Goal: Feedback & Contribution: Submit feedback/report problem

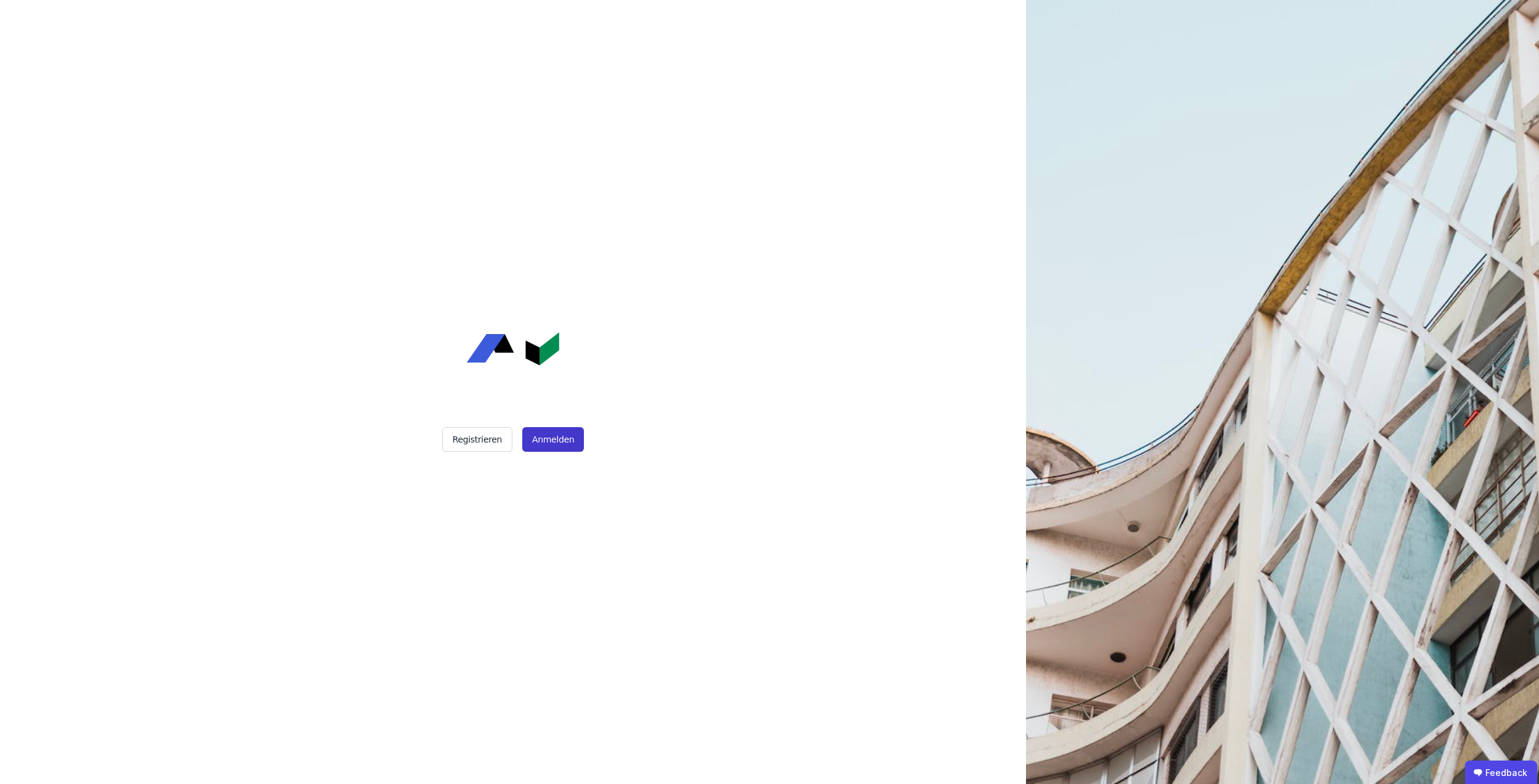
click at [542, 434] on button "Anmelden" at bounding box center [553, 439] width 62 height 25
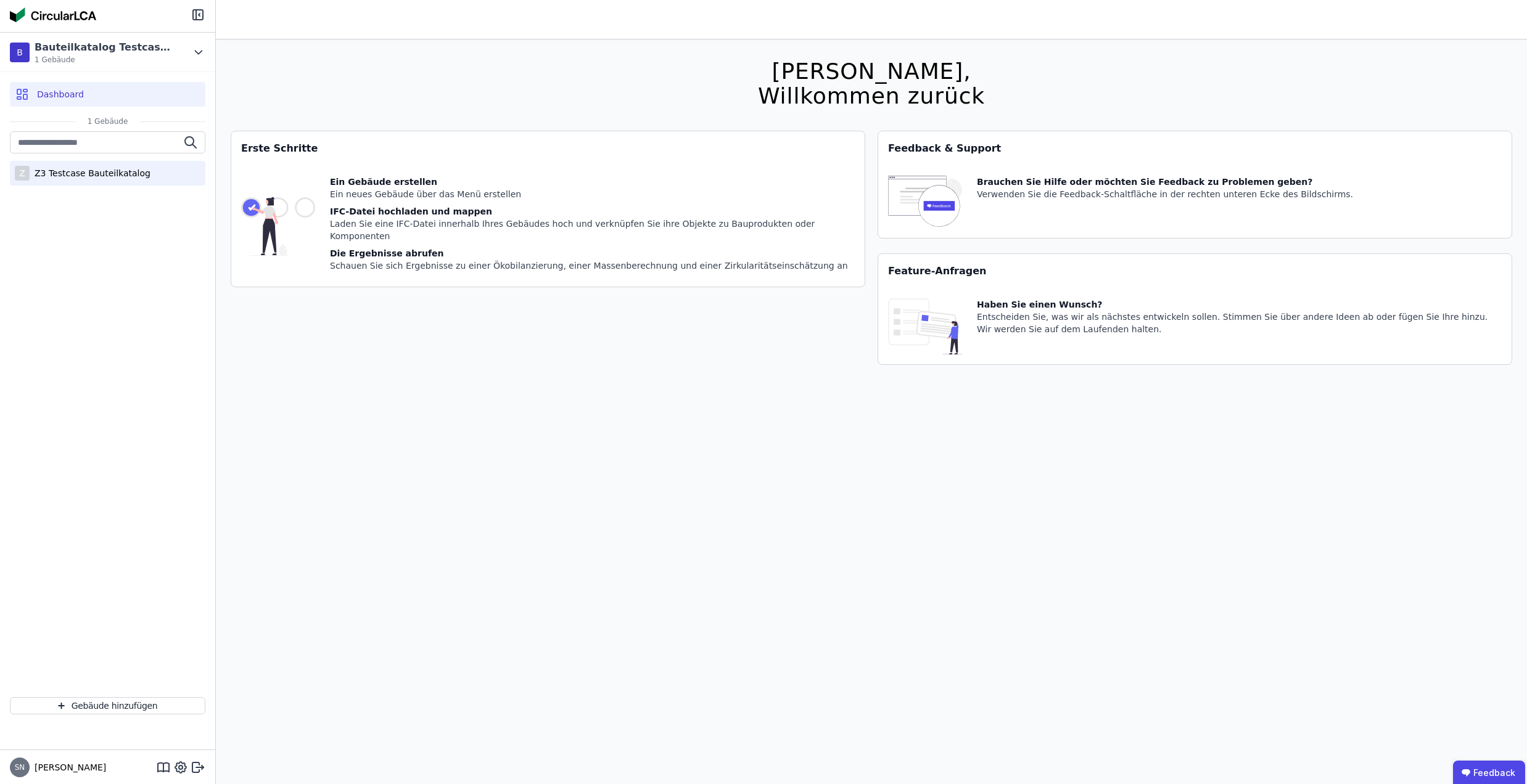
click at [99, 176] on div "Z3 Testcase Bauteilkatalog" at bounding box center [90, 173] width 121 height 12
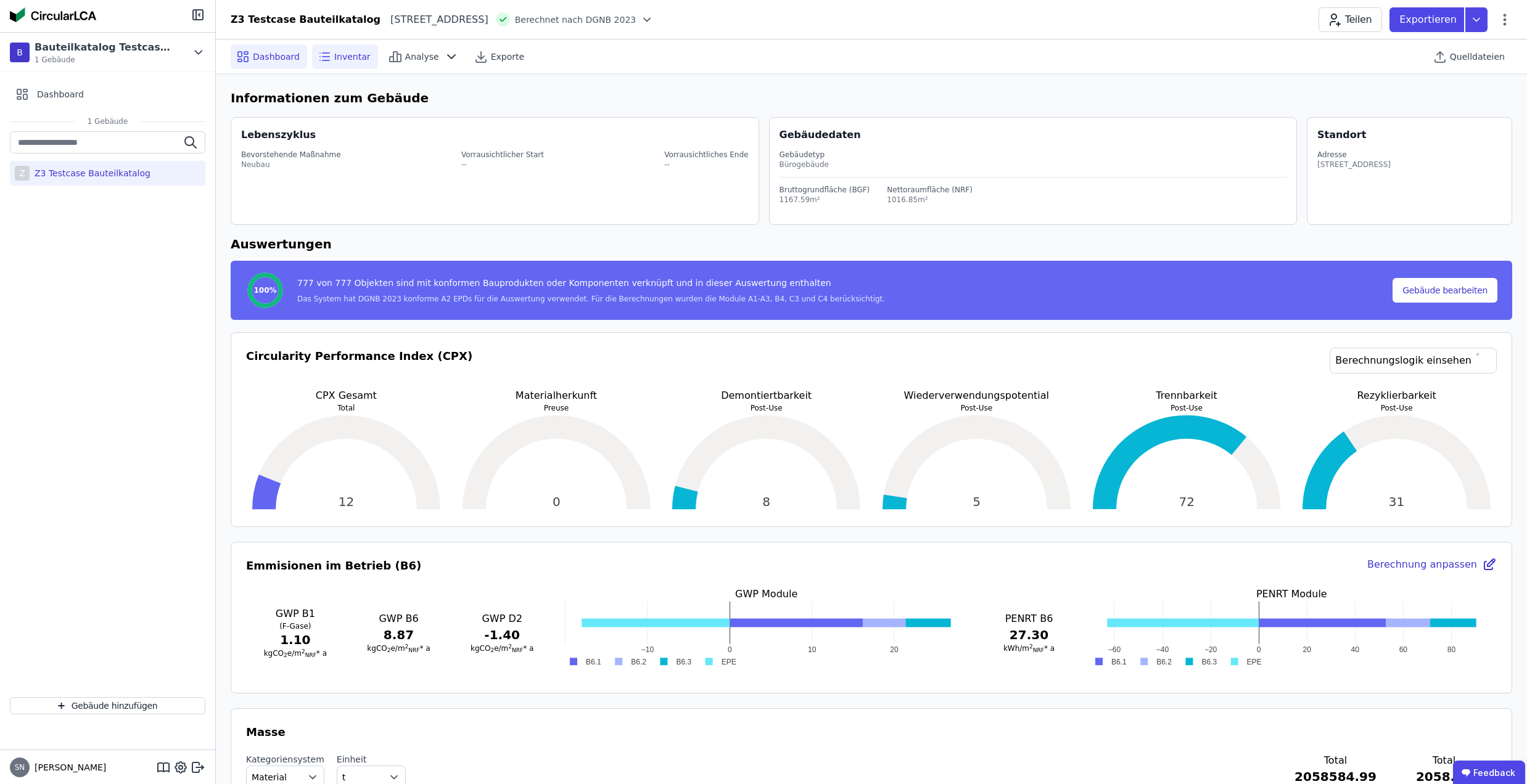
click at [343, 45] on div "Inventar" at bounding box center [345, 56] width 66 height 25
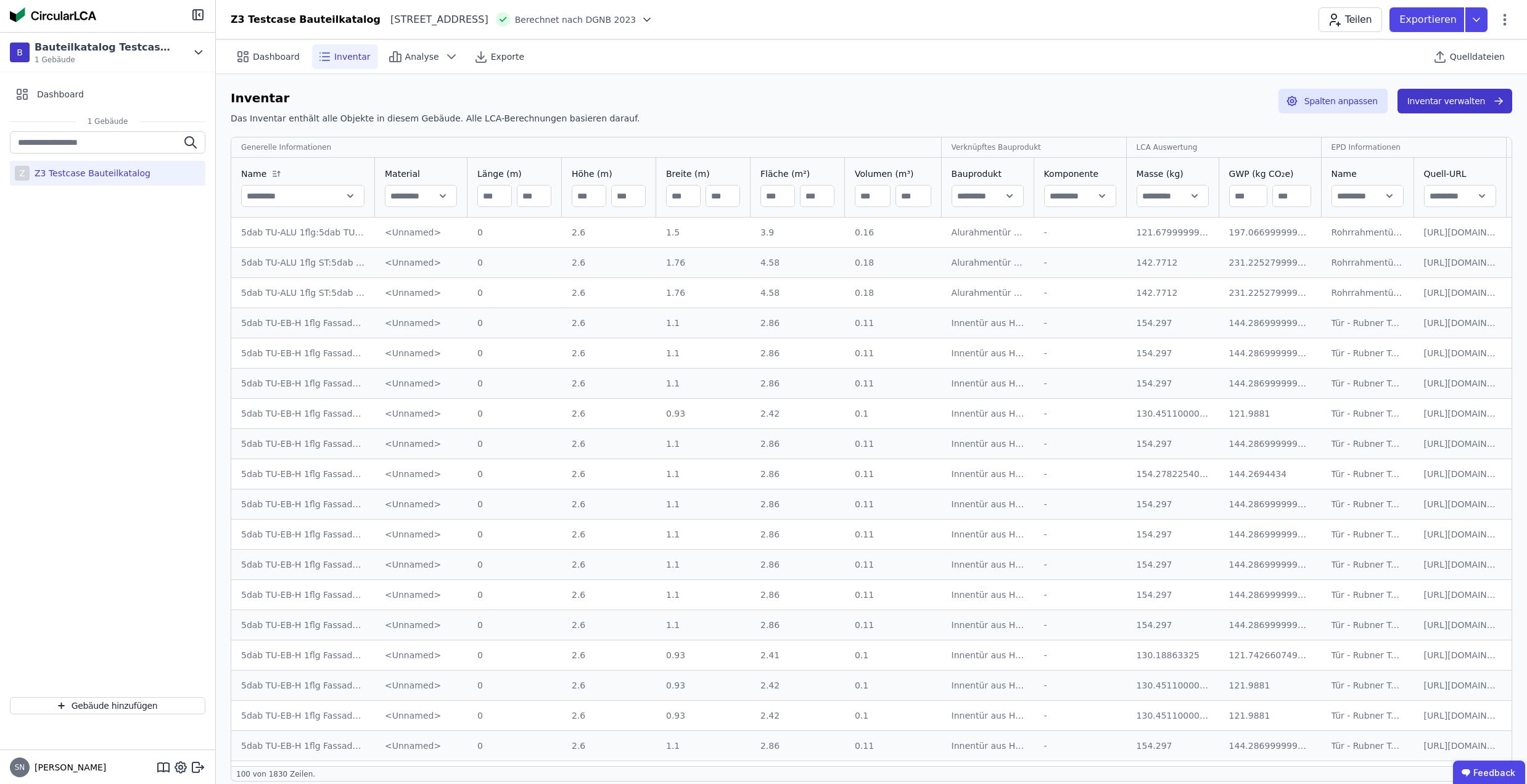
click at [1436, 96] on button "Inventar verwalten" at bounding box center [1454, 101] width 114 height 25
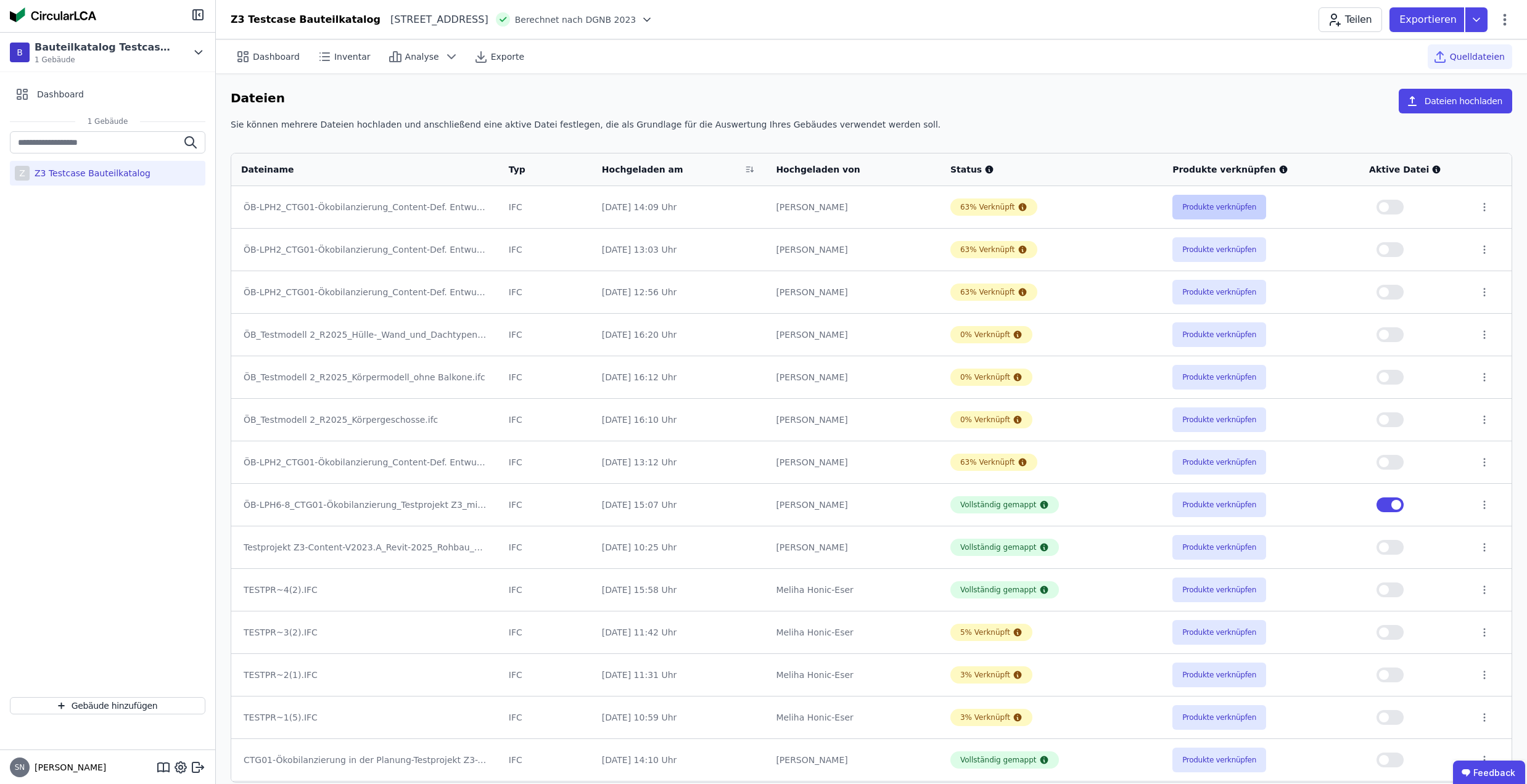
click at [1209, 206] on button "Produkte verknüpfen" at bounding box center [1219, 207] width 94 height 25
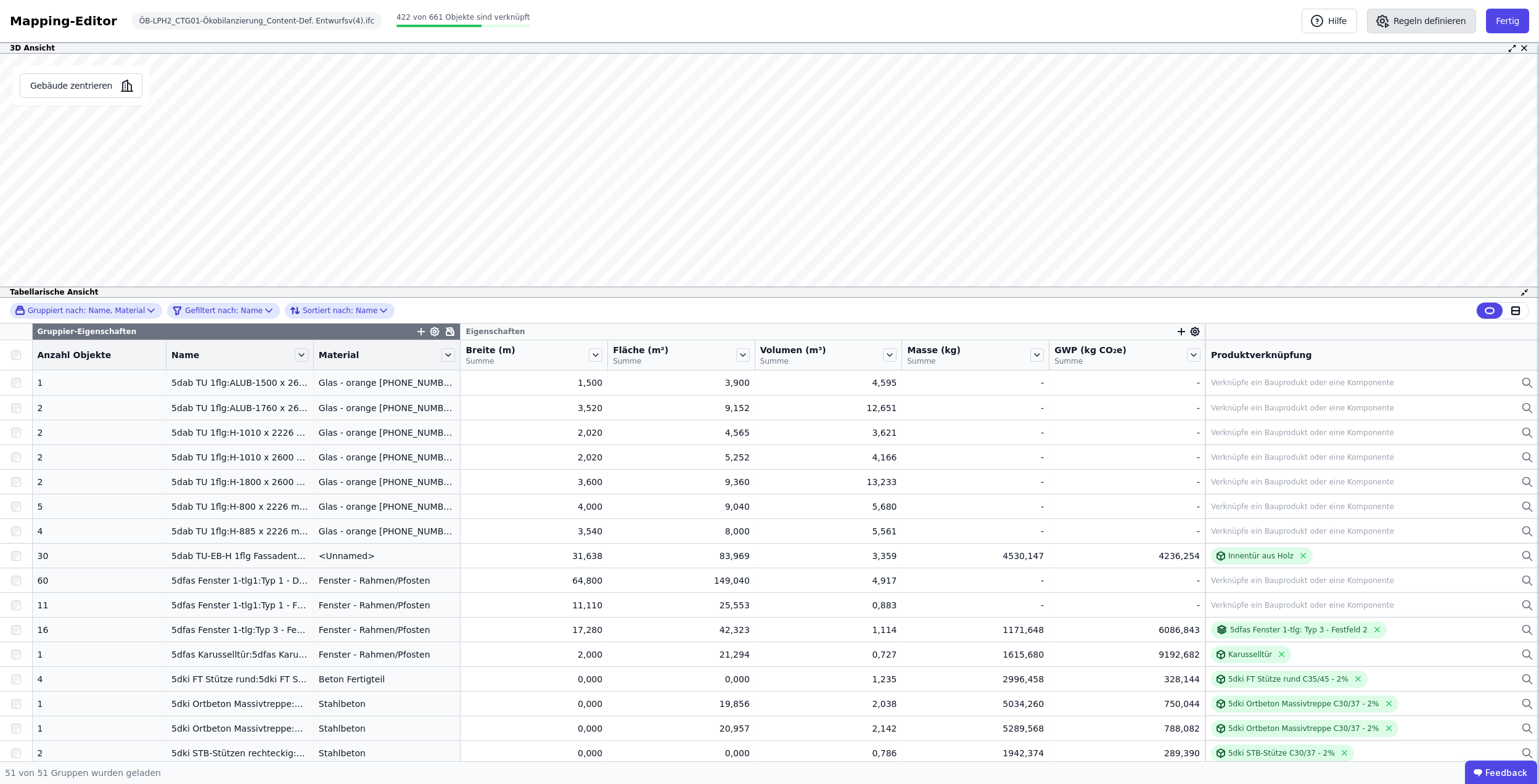
click at [1403, 28] on button "Regeln definieren" at bounding box center [1422, 21] width 109 height 25
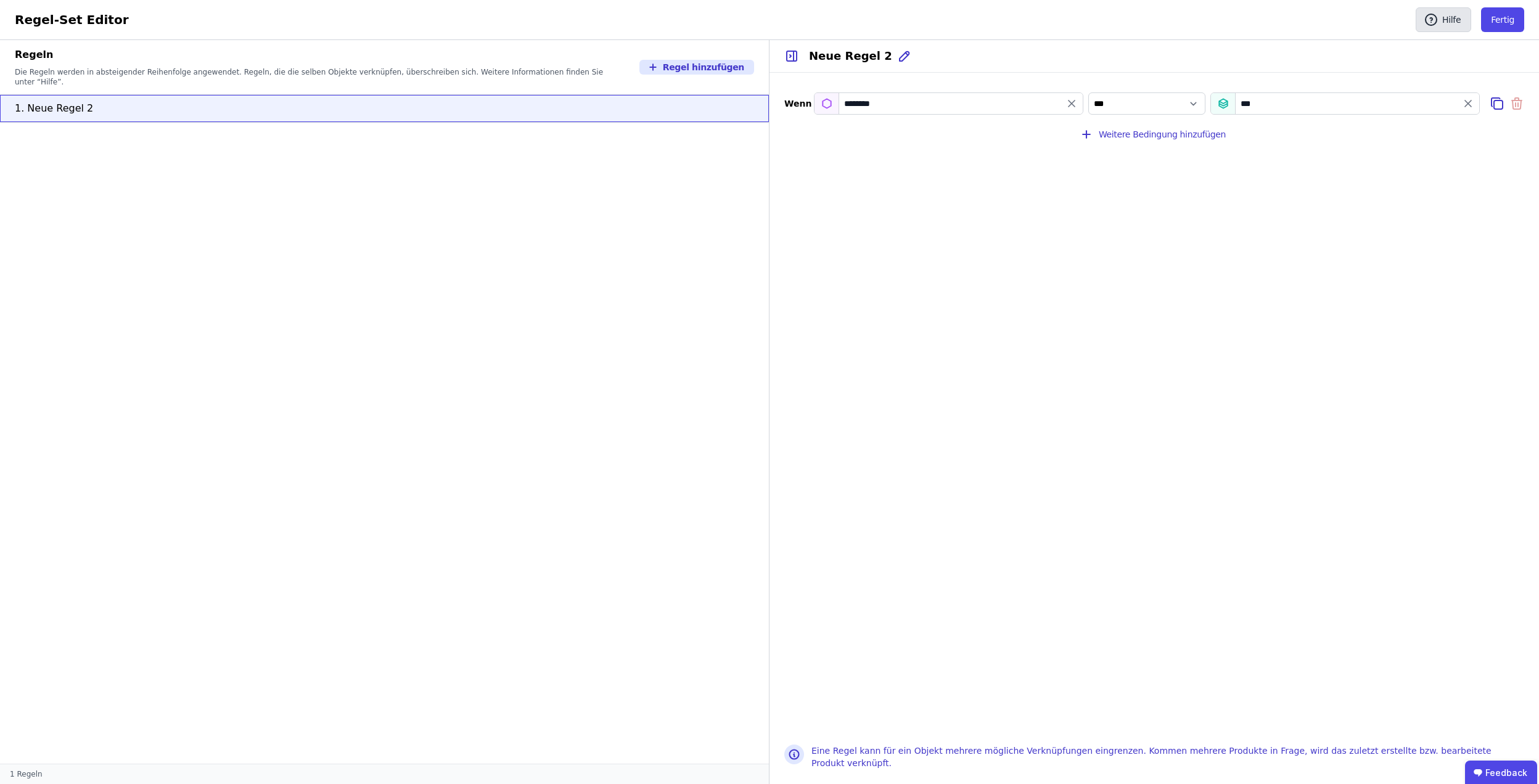
click at [1461, 21] on button "Hilfe" at bounding box center [1444, 19] width 55 height 25
click at [1490, 775] on ubdiv "Feedback" at bounding box center [1501, 772] width 72 height 25
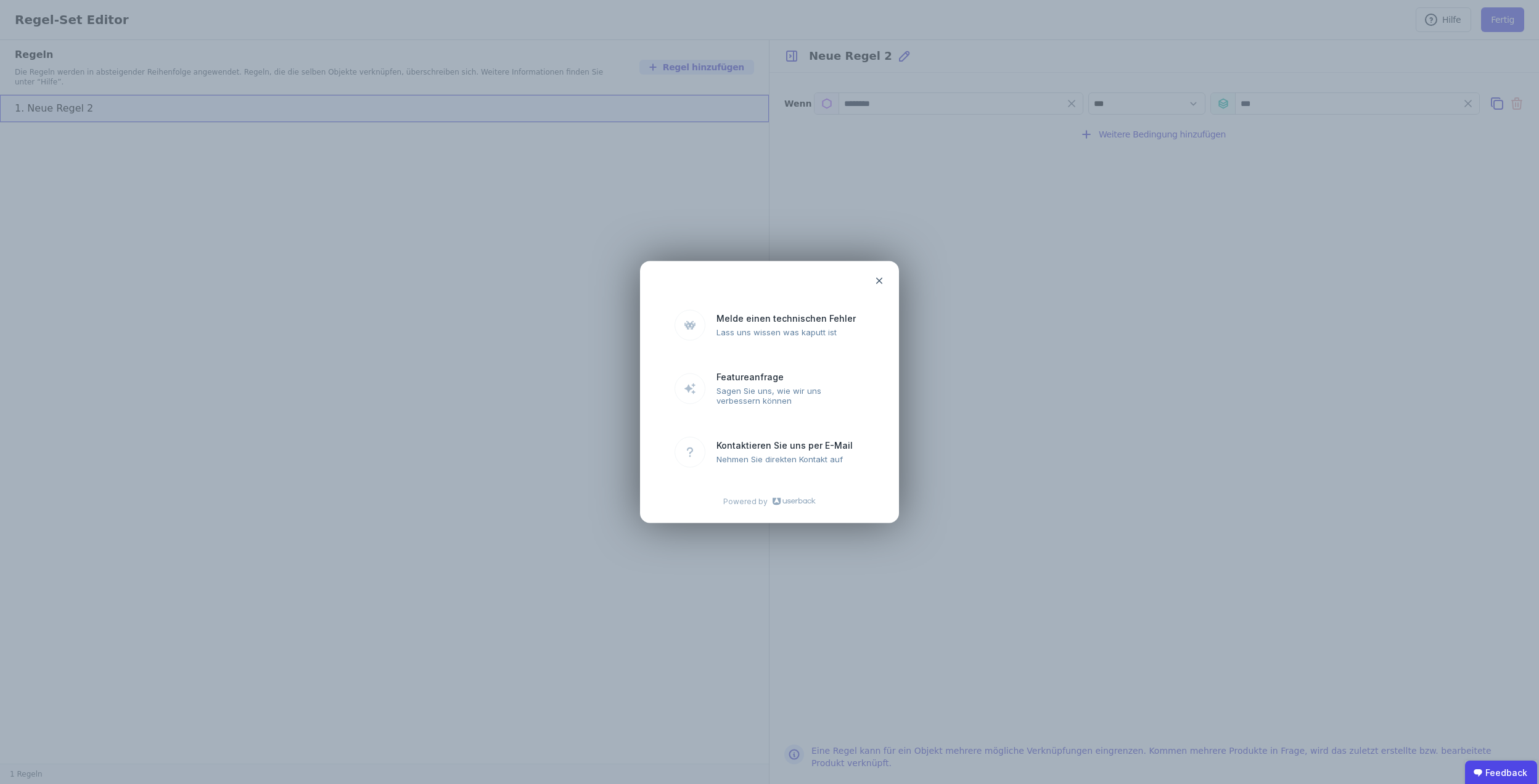
click at [884, 275] on uclosel at bounding box center [879, 281] width 25 height 25
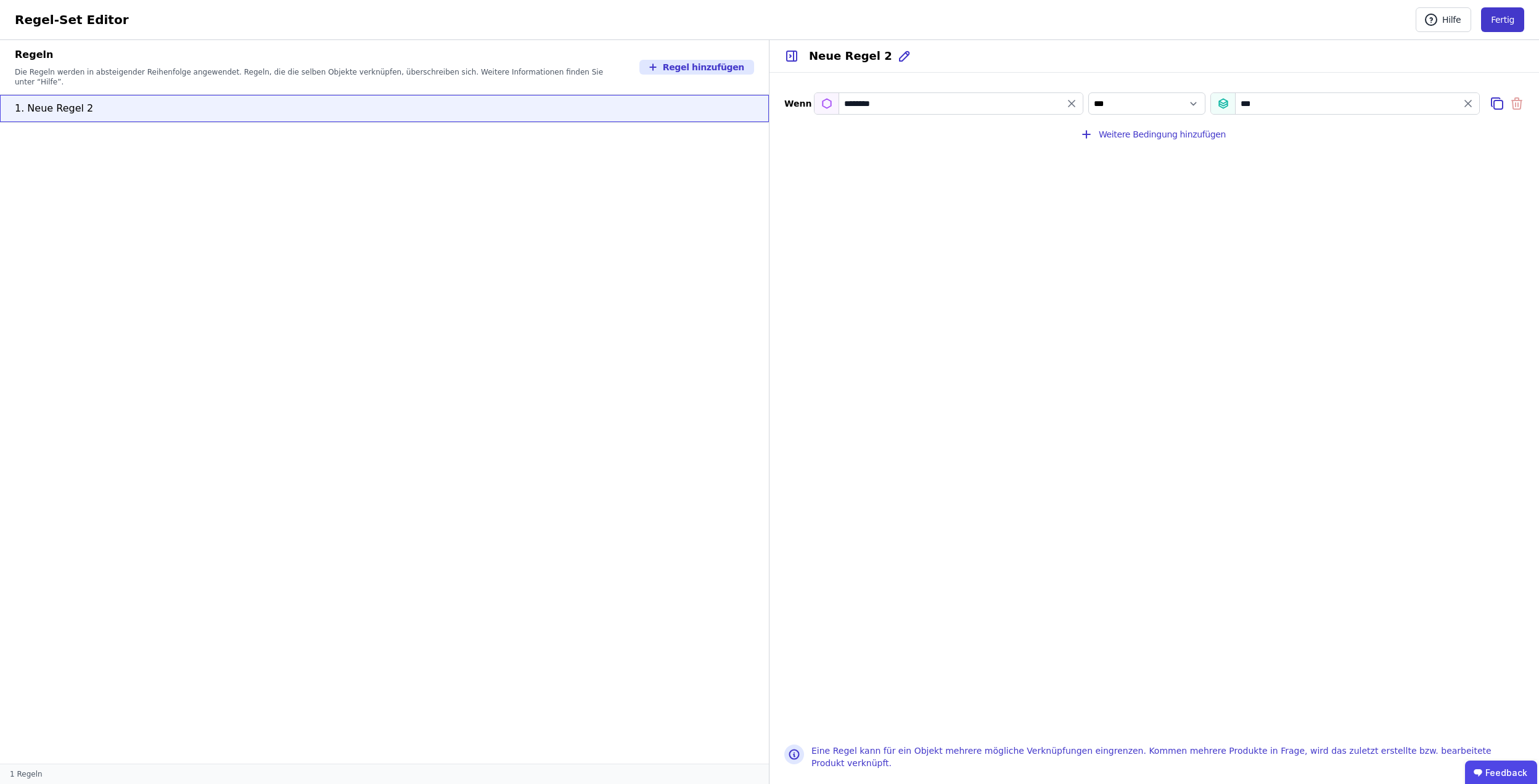
click at [1498, 16] on button "Fertig" at bounding box center [1503, 19] width 43 height 25
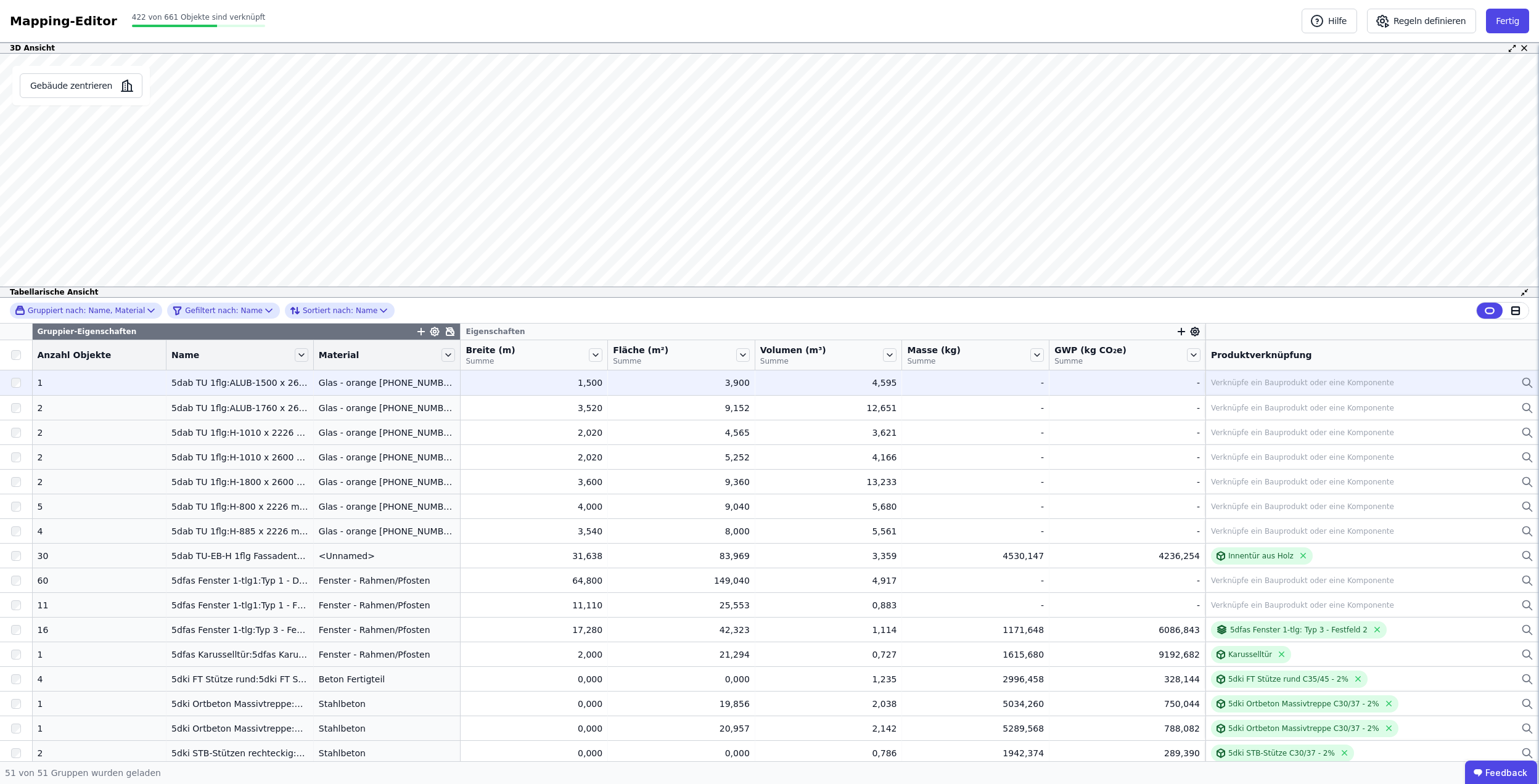
click at [1246, 383] on div "Verknüpfe ein Bauprodukt oder eine Komponente" at bounding box center [1303, 383] width 183 height 10
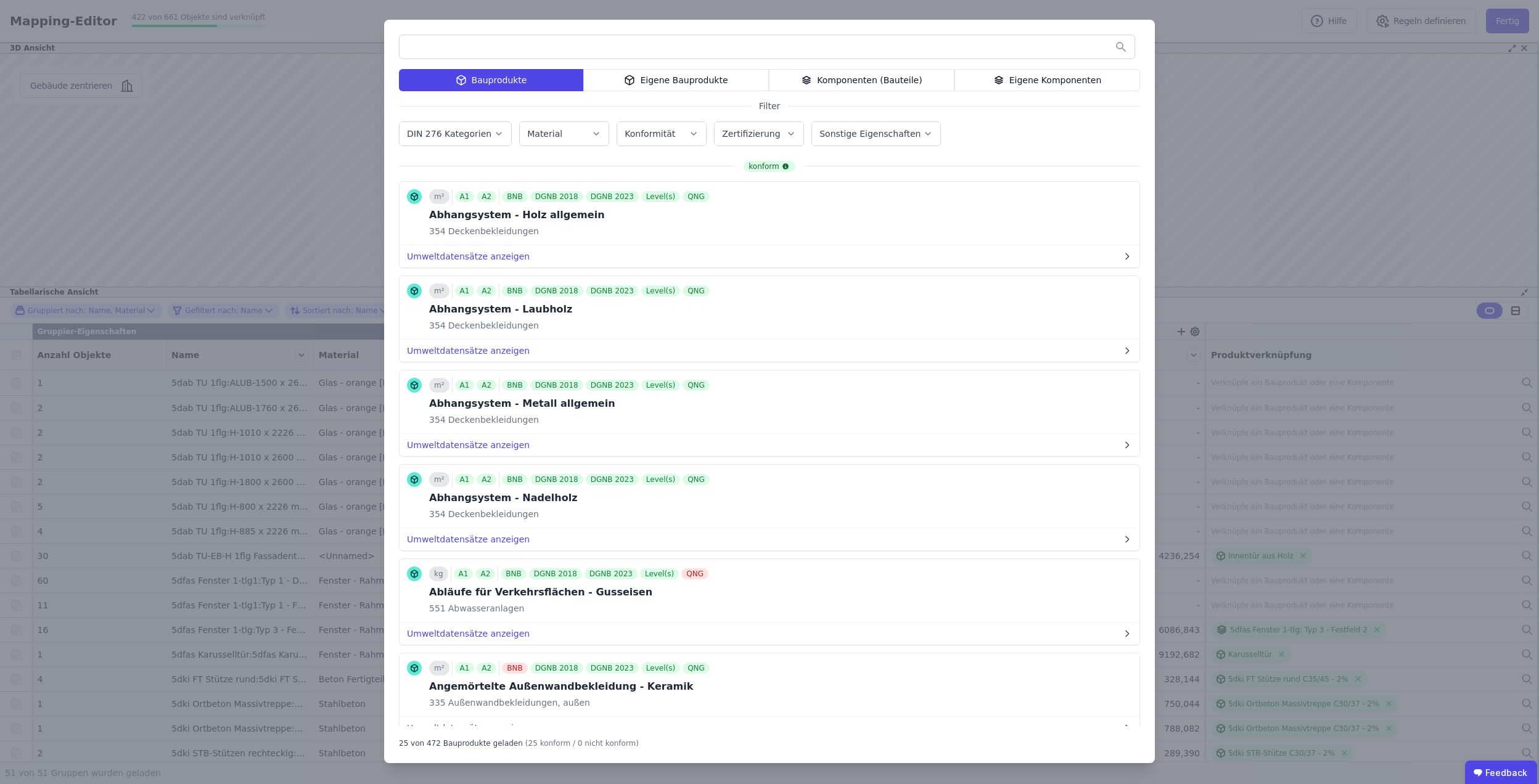
click at [1369, 200] on div "Bauprodukte Eigene Bauprodukte Komponenten (Bauteile) Eigene Komponenten Filter…" at bounding box center [769, 392] width 1539 height 784
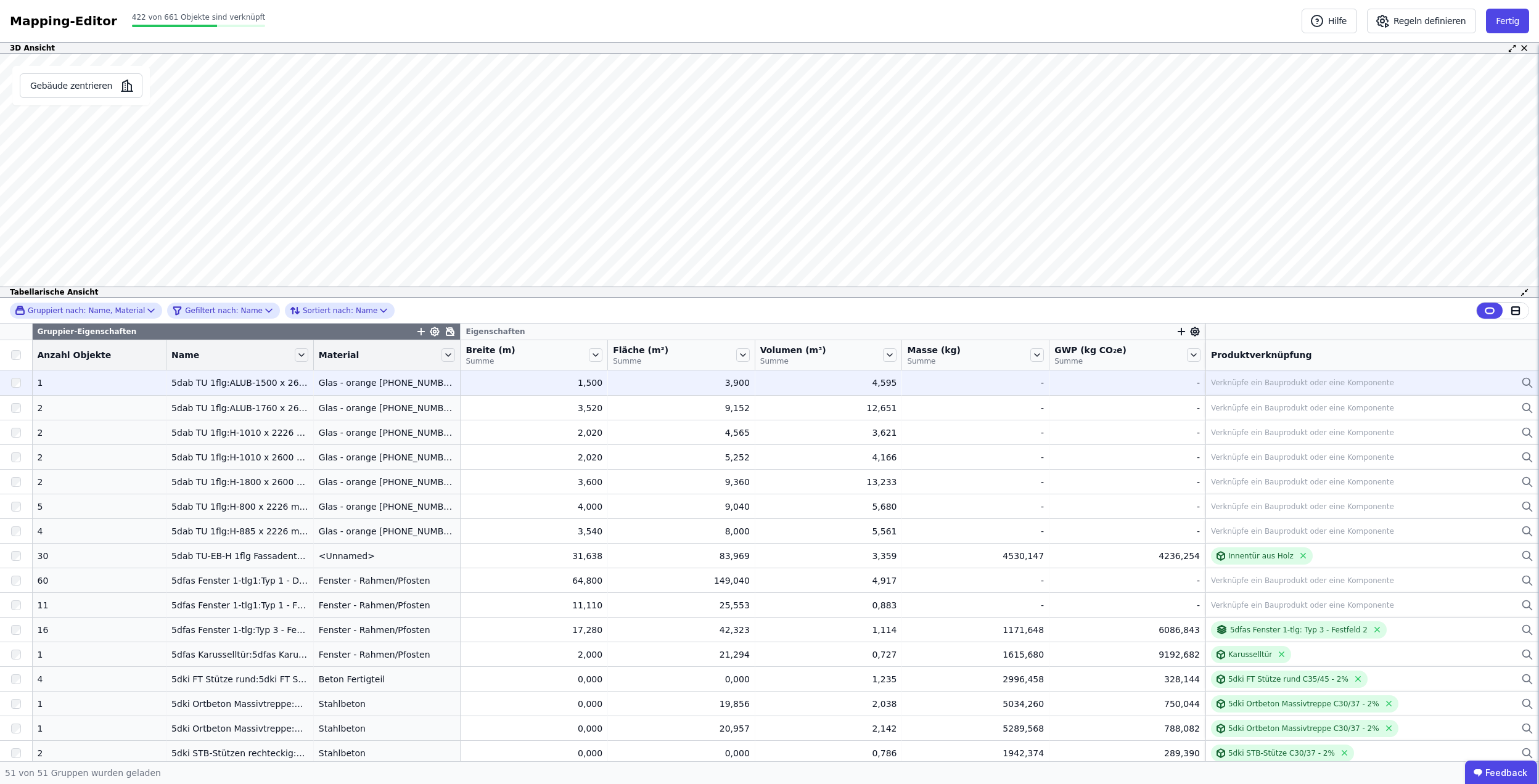
click at [11, 379] on div at bounding box center [16, 382] width 32 height 22
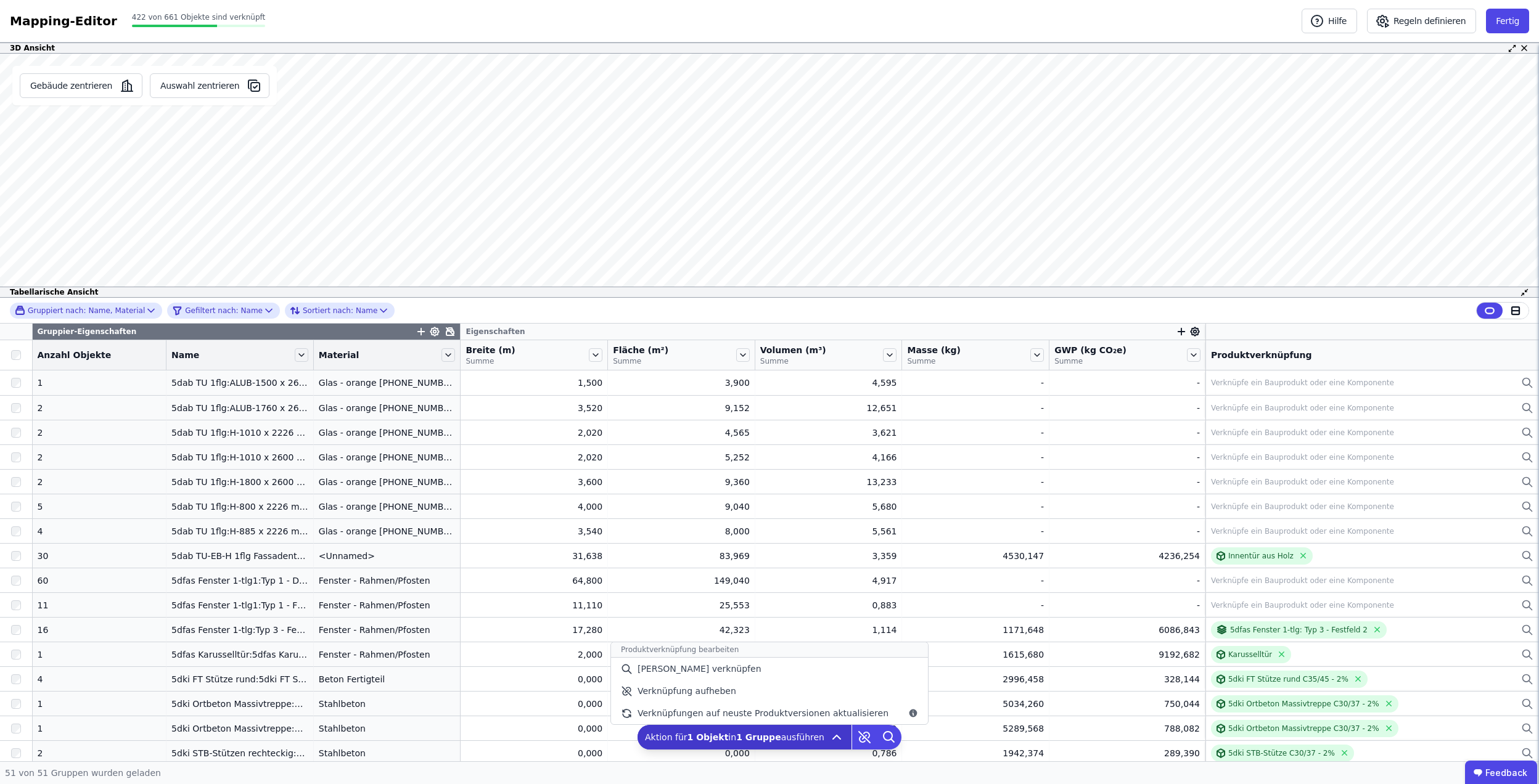
click at [830, 735] on icon at bounding box center [837, 737] width 15 height 15
click at [777, 706] on div "Verknüpfungen auf neuste Produktversionen aktualisieren" at bounding box center [770, 713] width 317 height 22
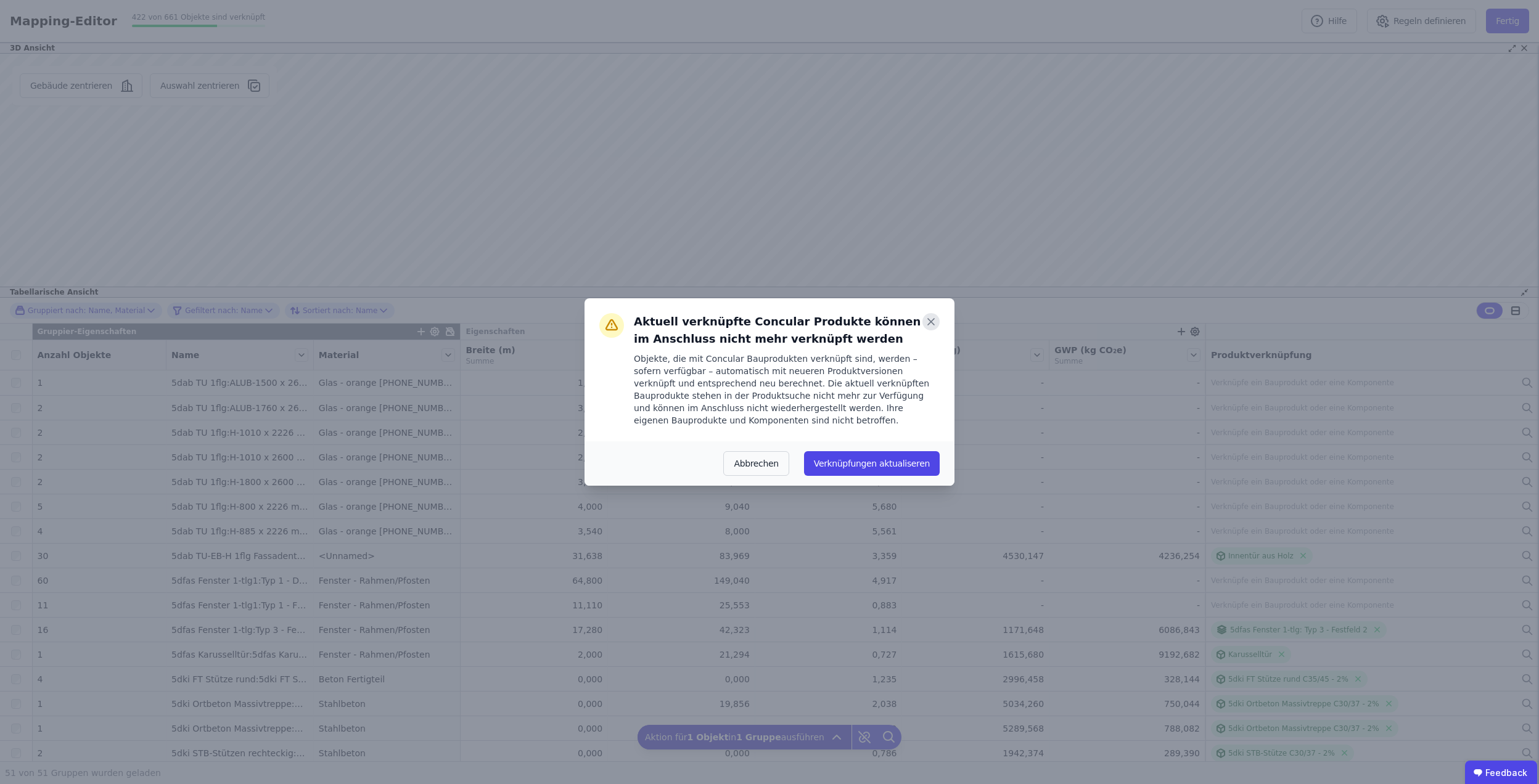
click at [931, 318] on icon at bounding box center [931, 322] width 17 height 17
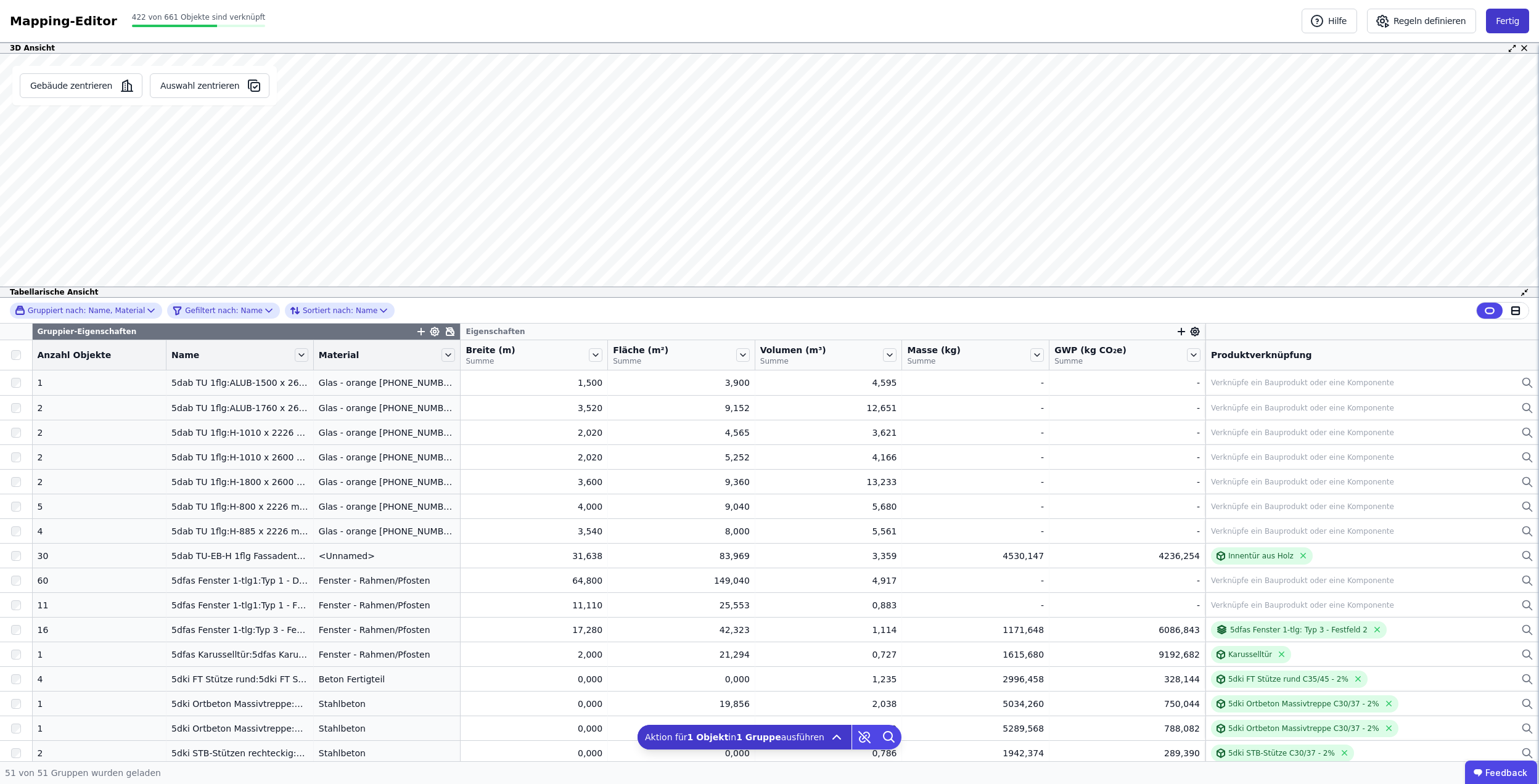
click at [1507, 18] on button "Fertig" at bounding box center [1508, 21] width 43 height 25
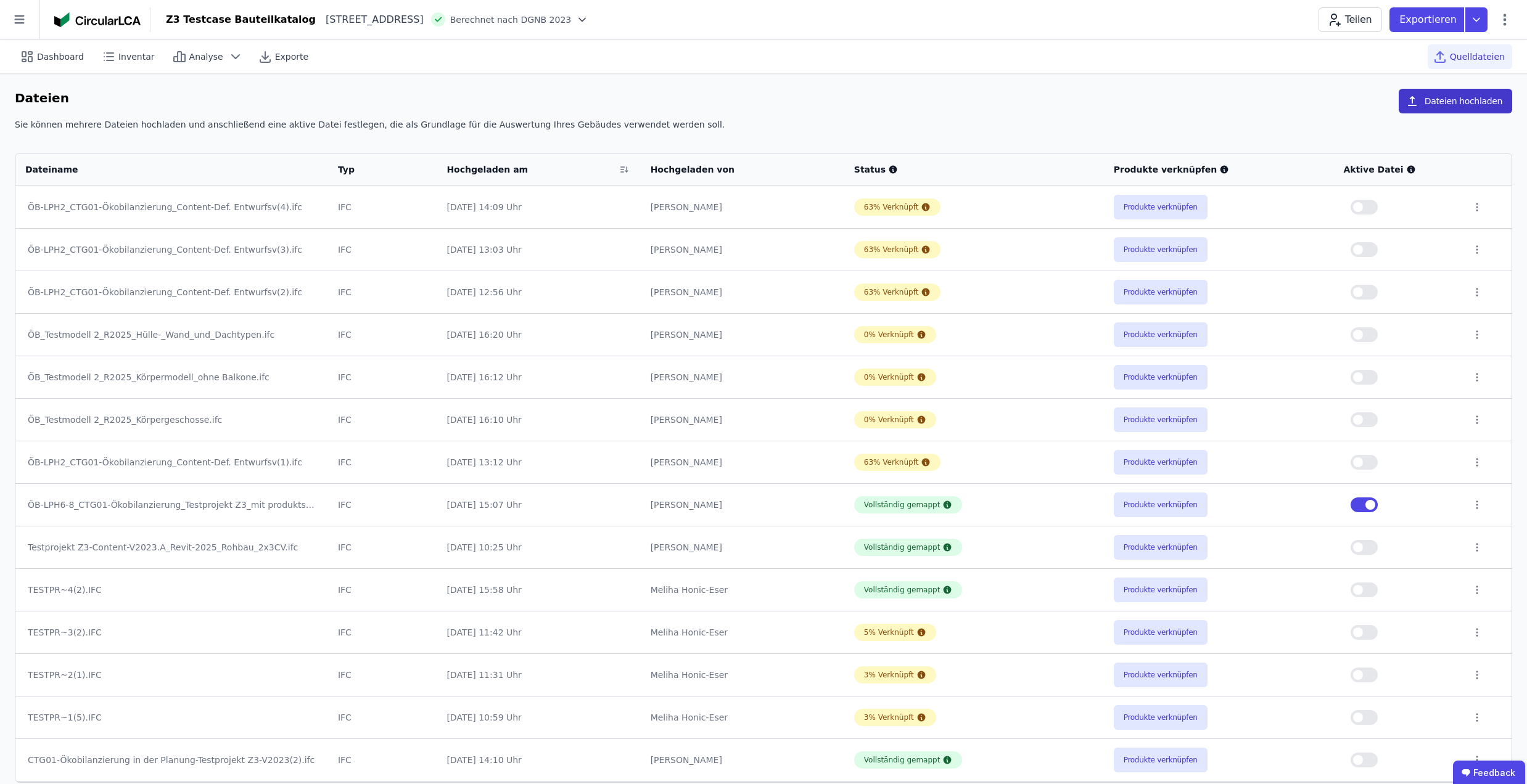
click at [1446, 95] on button "Dateien hochladen" at bounding box center [1456, 101] width 114 height 25
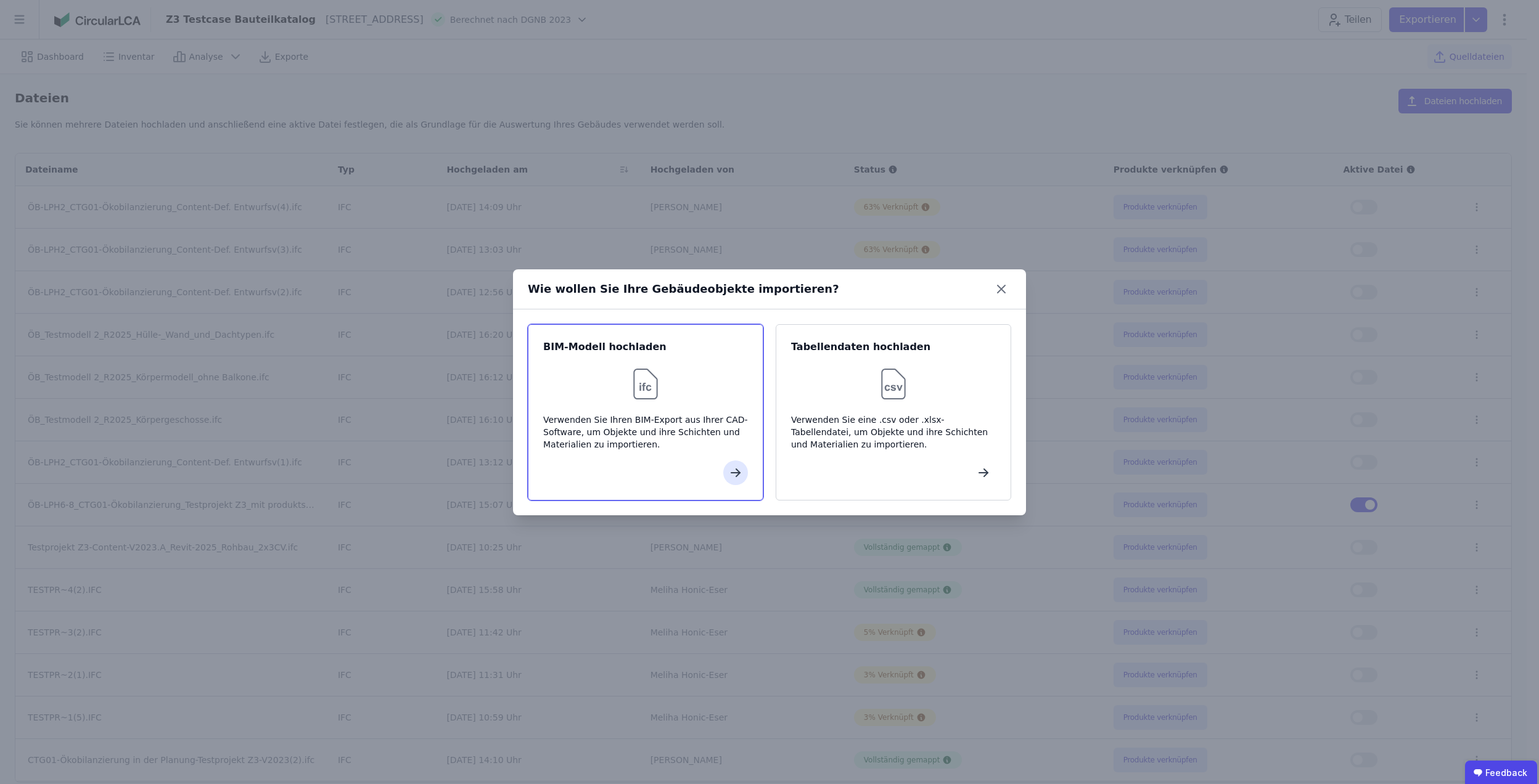
click at [654, 370] on img at bounding box center [646, 385] width 40 height 40
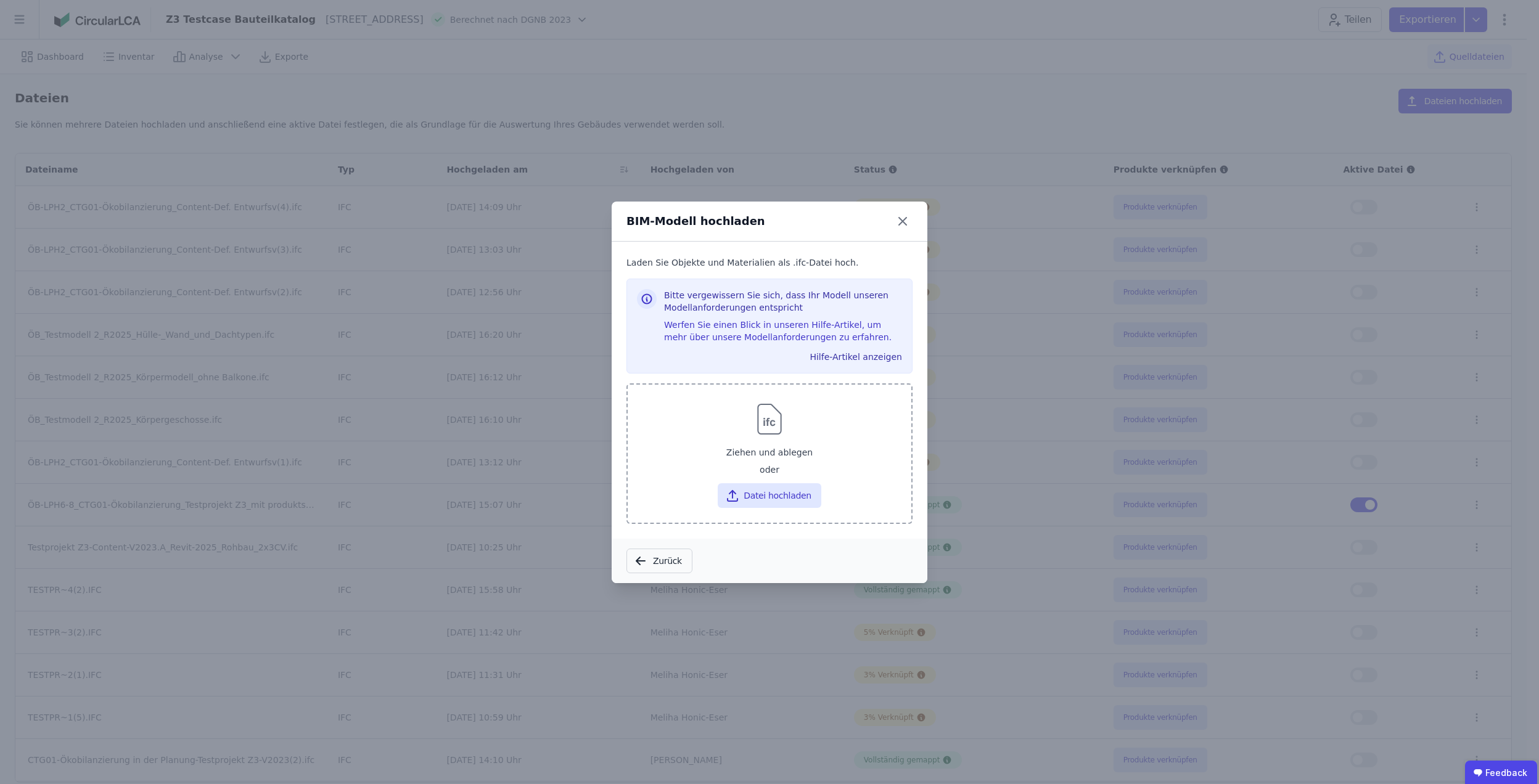
click at [728, 444] on div "Ziehen und ablegen" at bounding box center [769, 452] width 264 height 22
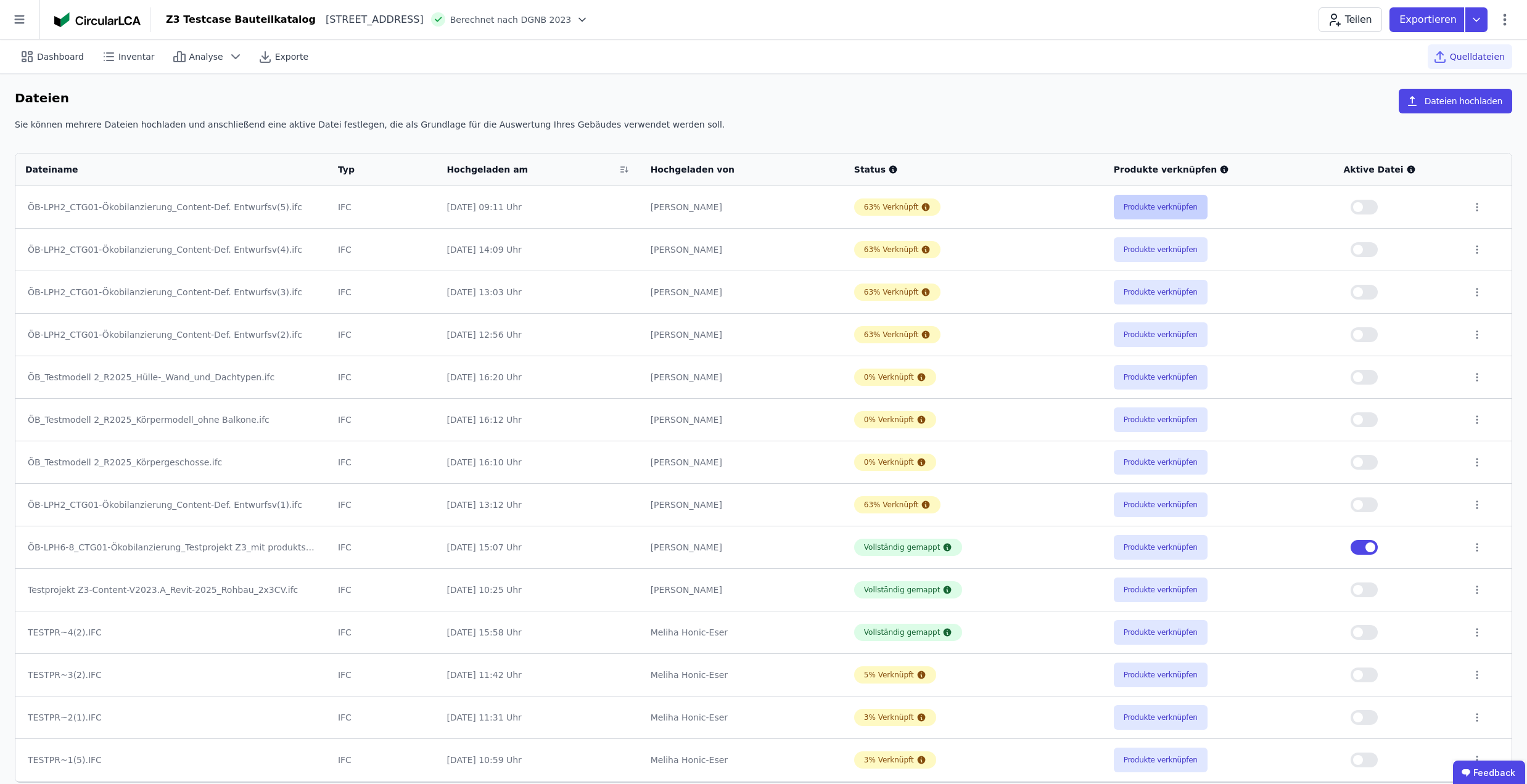
click at [1128, 210] on button "Produkte verknüpfen" at bounding box center [1161, 207] width 94 height 25
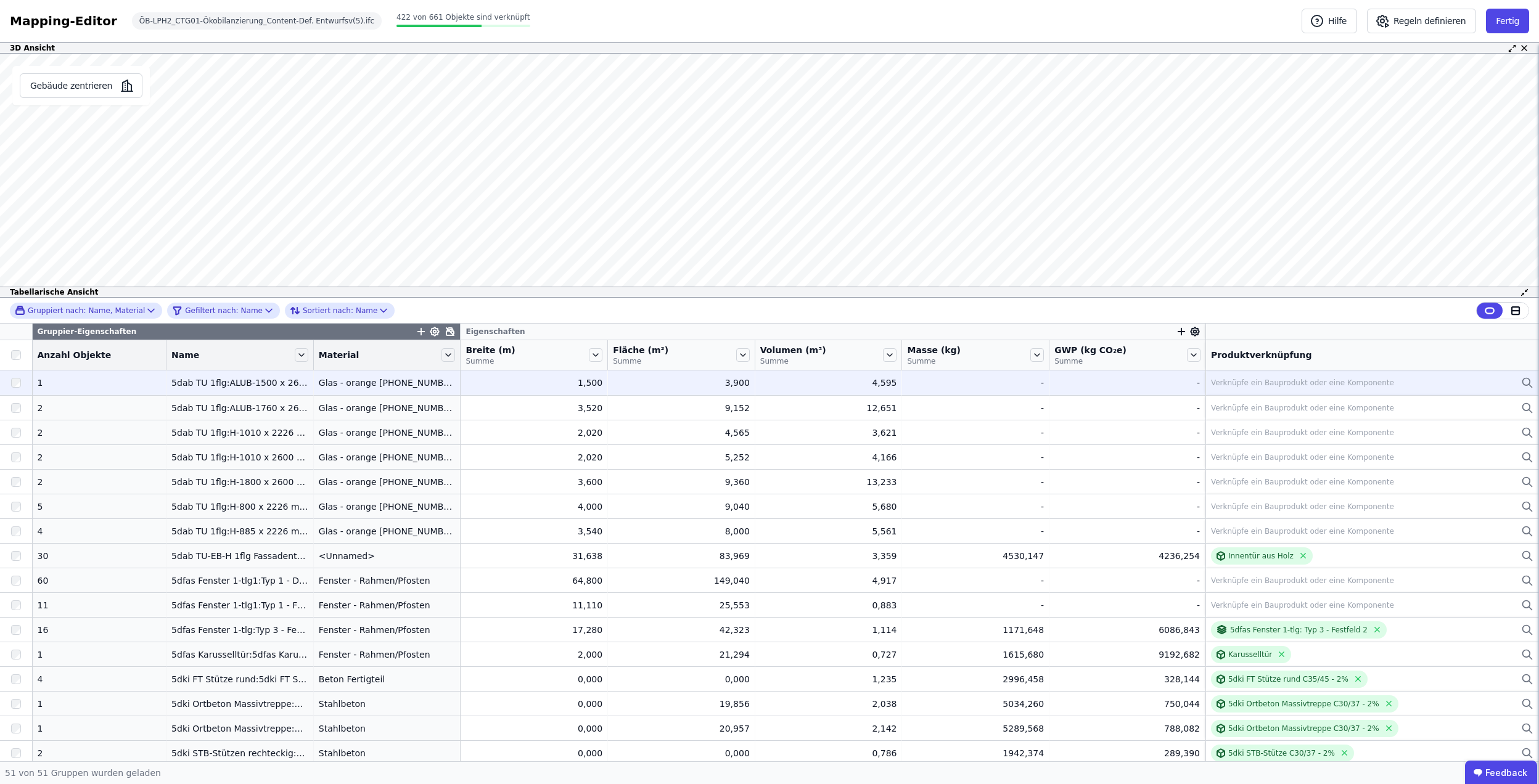
click at [1245, 386] on div "Verknüpfe ein Bauprodukt oder eine Komponente" at bounding box center [1303, 383] width 183 height 10
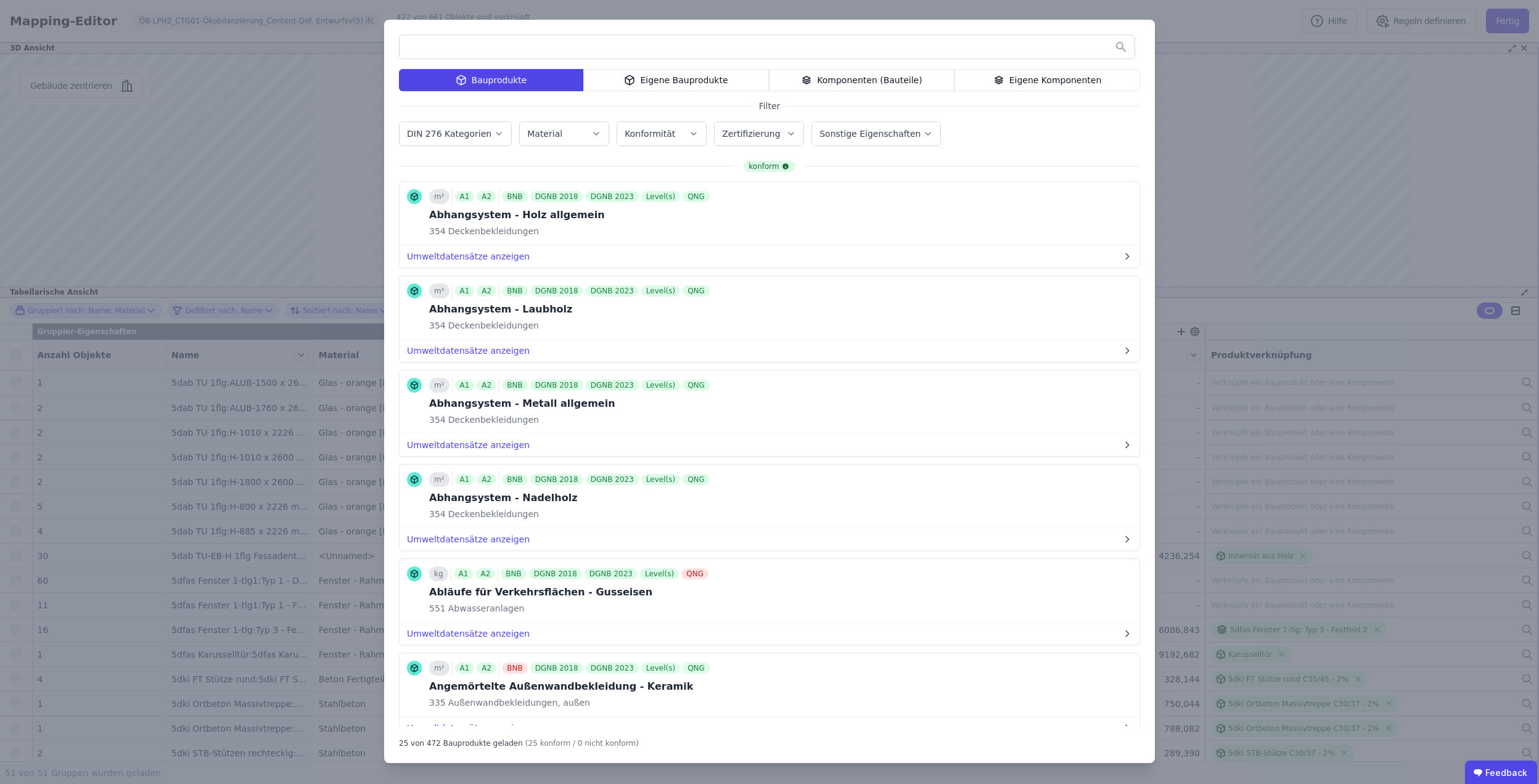
click at [1337, 440] on div "Bauprodukte Eigene Bauprodukte Komponenten (Bauteile) Eigene Komponenten Filter…" at bounding box center [769, 392] width 1539 height 784
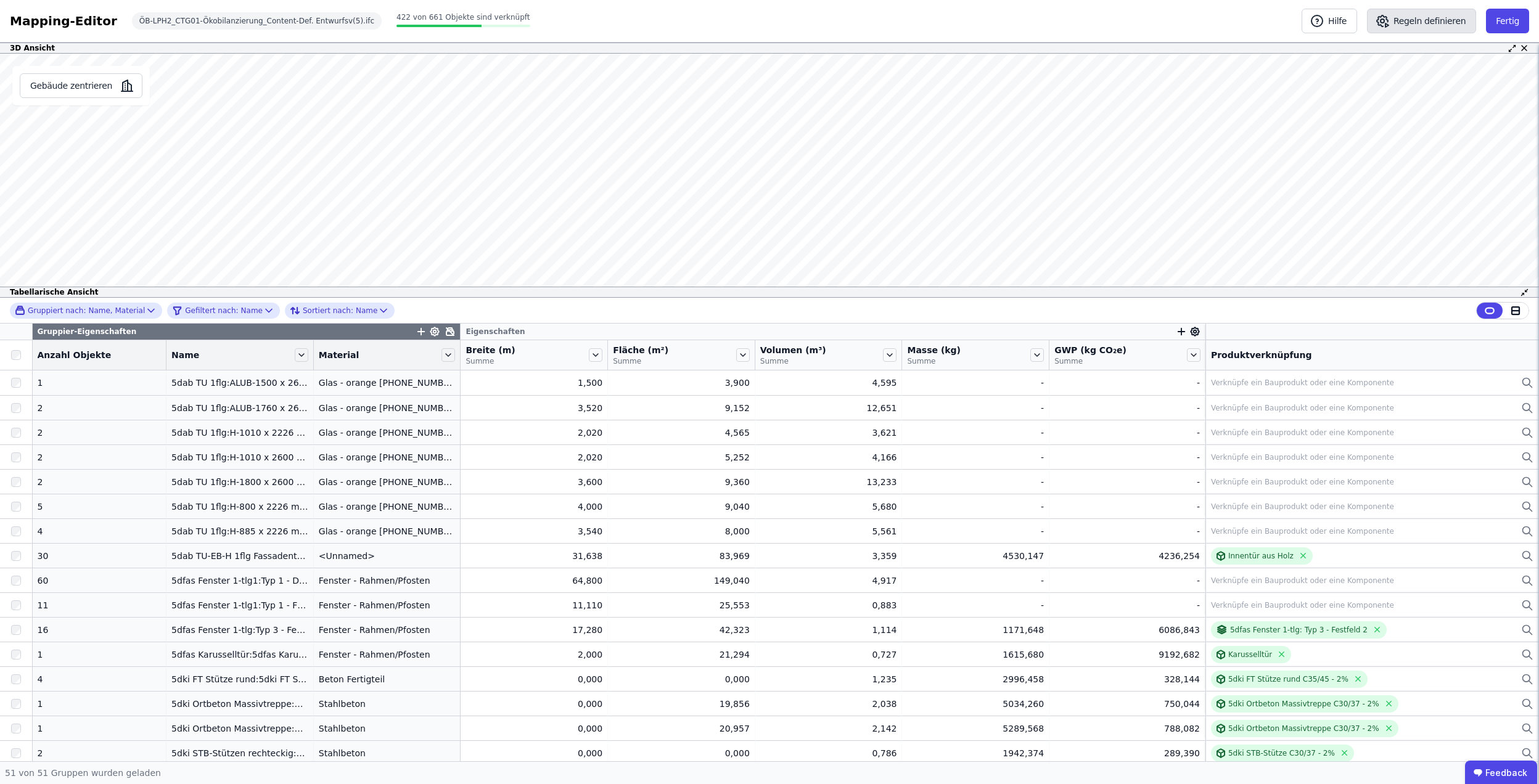
click at [1390, 28] on icon "button" at bounding box center [1383, 21] width 15 height 15
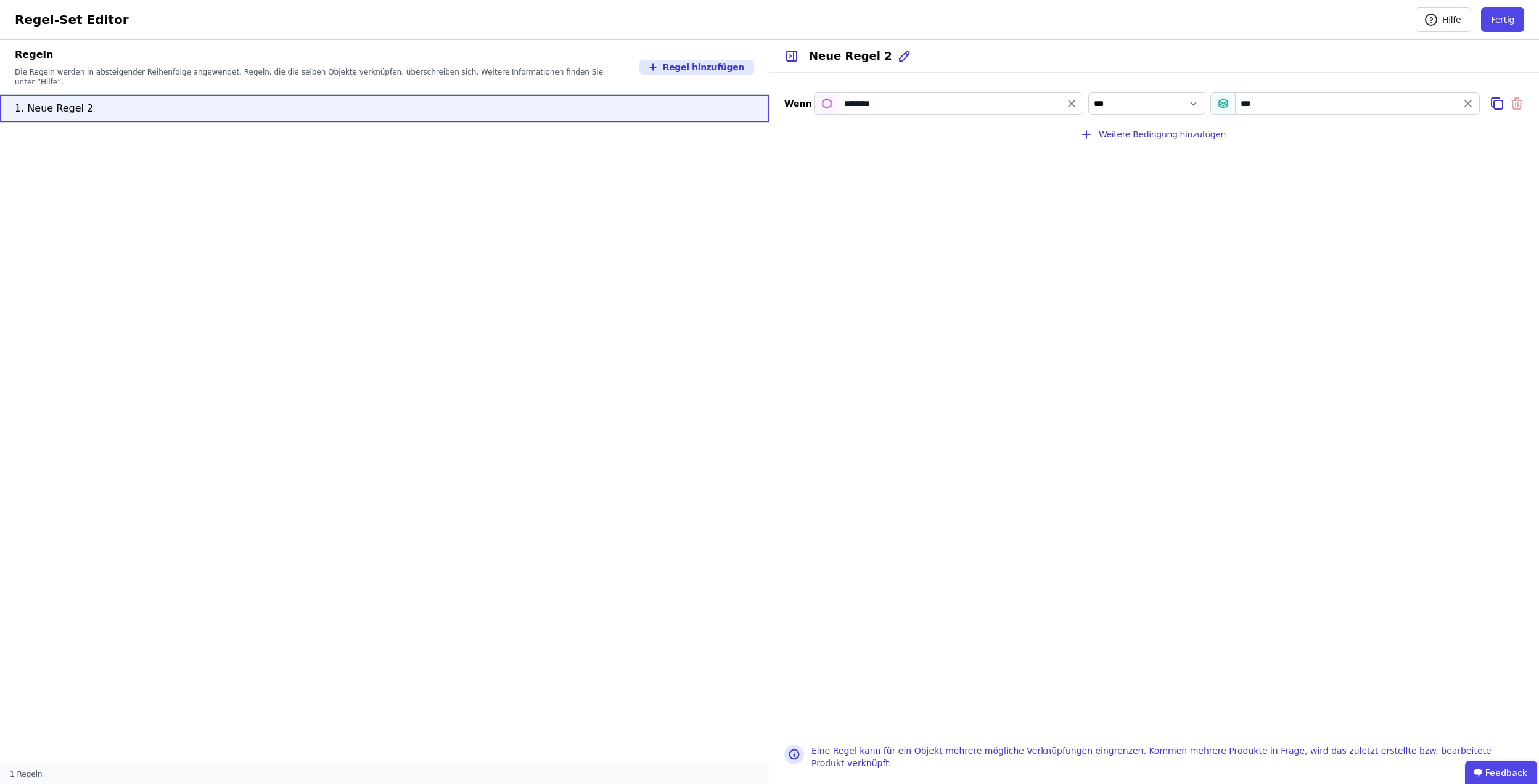
click at [1287, 100] on div "***" at bounding box center [1345, 103] width 269 height 22
click at [1153, 127] on button "Weitere Bedingung hinzufügen" at bounding box center [1154, 134] width 163 height 25
click at [1318, 144] on input "value" at bounding box center [1345, 135] width 268 height 22
click at [1511, 139] on icon at bounding box center [1517, 135] width 15 height 15
click at [1456, 15] on button "Hilfe" at bounding box center [1444, 19] width 55 height 25
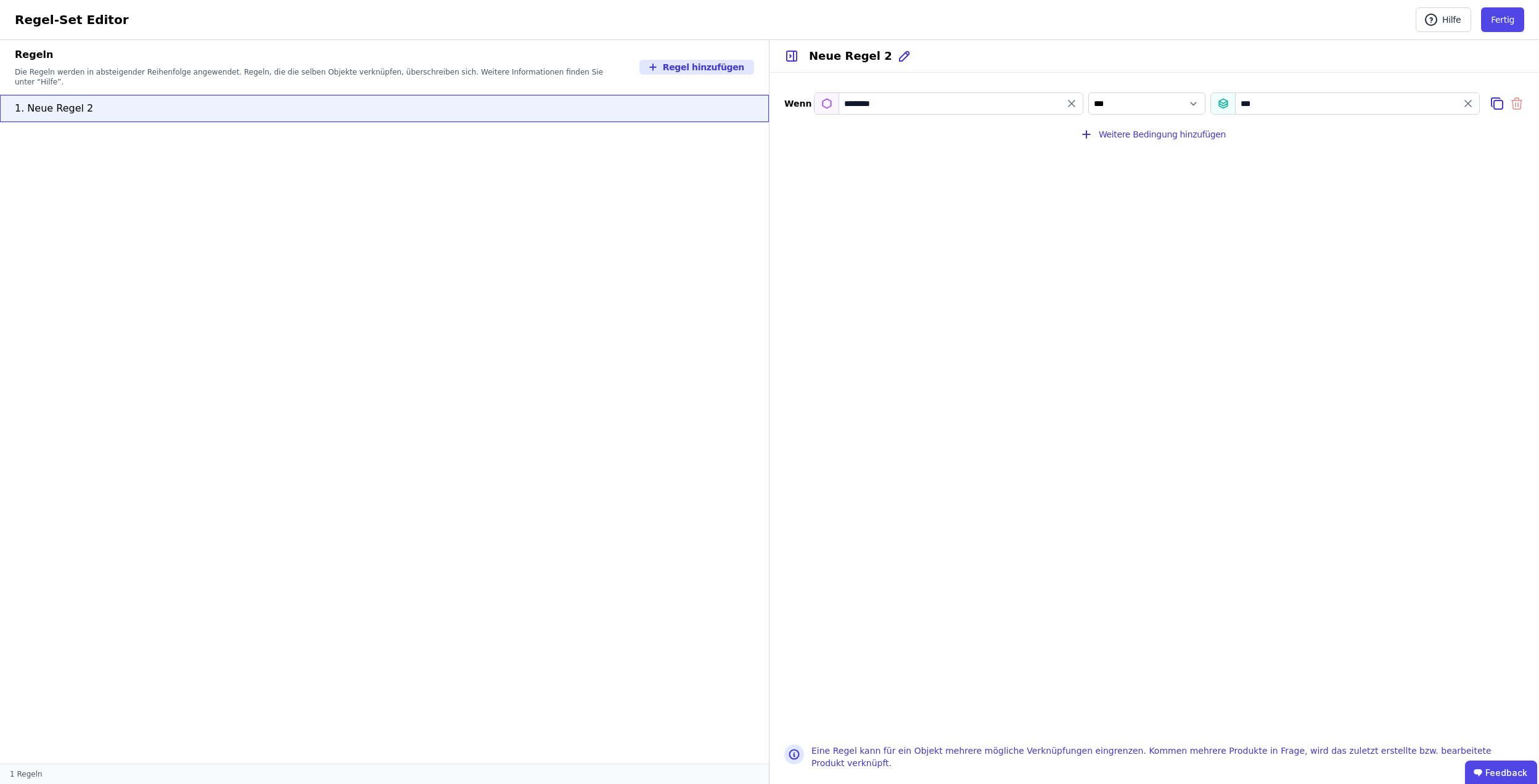
drag, startPoint x: 1444, startPoint y: 16, endPoint x: 1088, endPoint y: 7, distance: 356.1
click at [1088, 7] on div "Regel-Set Editor Hilfe Fertig Hilfe Fertig" at bounding box center [769, 20] width 1539 height 40
click at [1424, 26] on button "Hilfe" at bounding box center [1444, 19] width 55 height 25
click at [1449, 21] on button "Hilfe" at bounding box center [1444, 19] width 55 height 25
click at [1436, 31] on button "Hilfe" at bounding box center [1444, 19] width 55 height 25
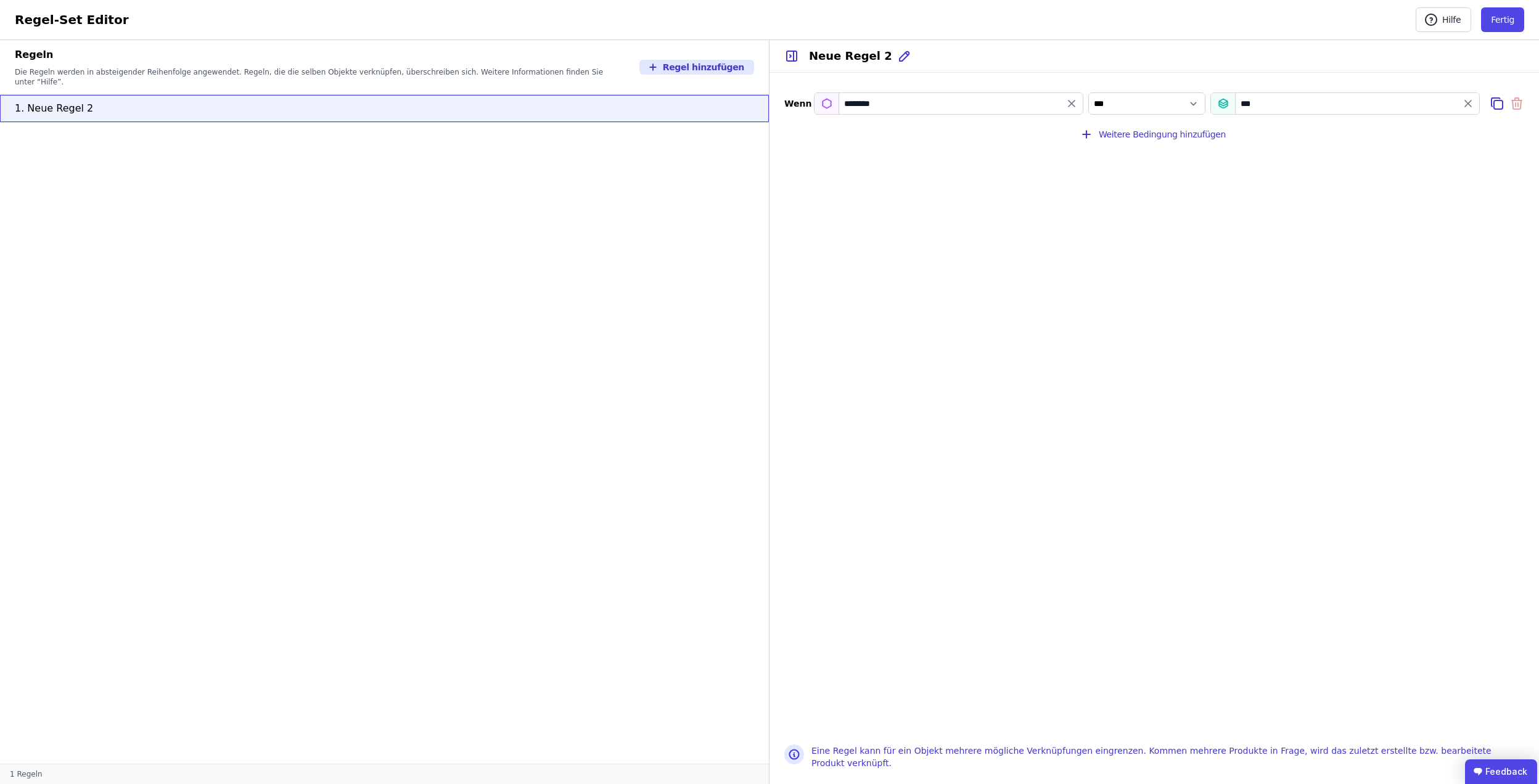
click at [1508, 775] on ubdiv "Feedback" at bounding box center [1501, 772] width 72 height 25
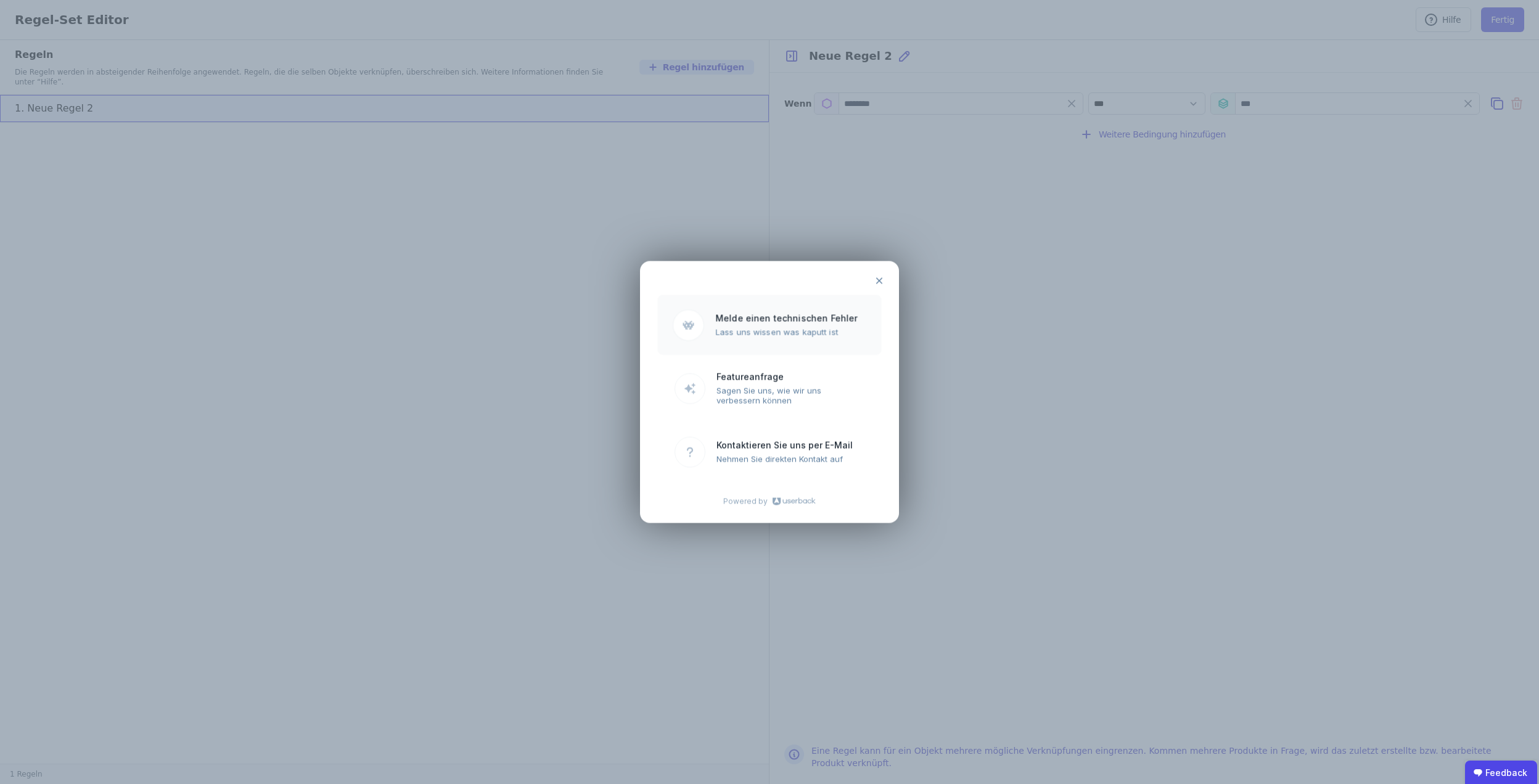
click at [758, 340] on ubroutemenu "Melde einen technischen Fehler Lass uns wissen was kaputt ist" at bounding box center [769, 326] width 224 height 60
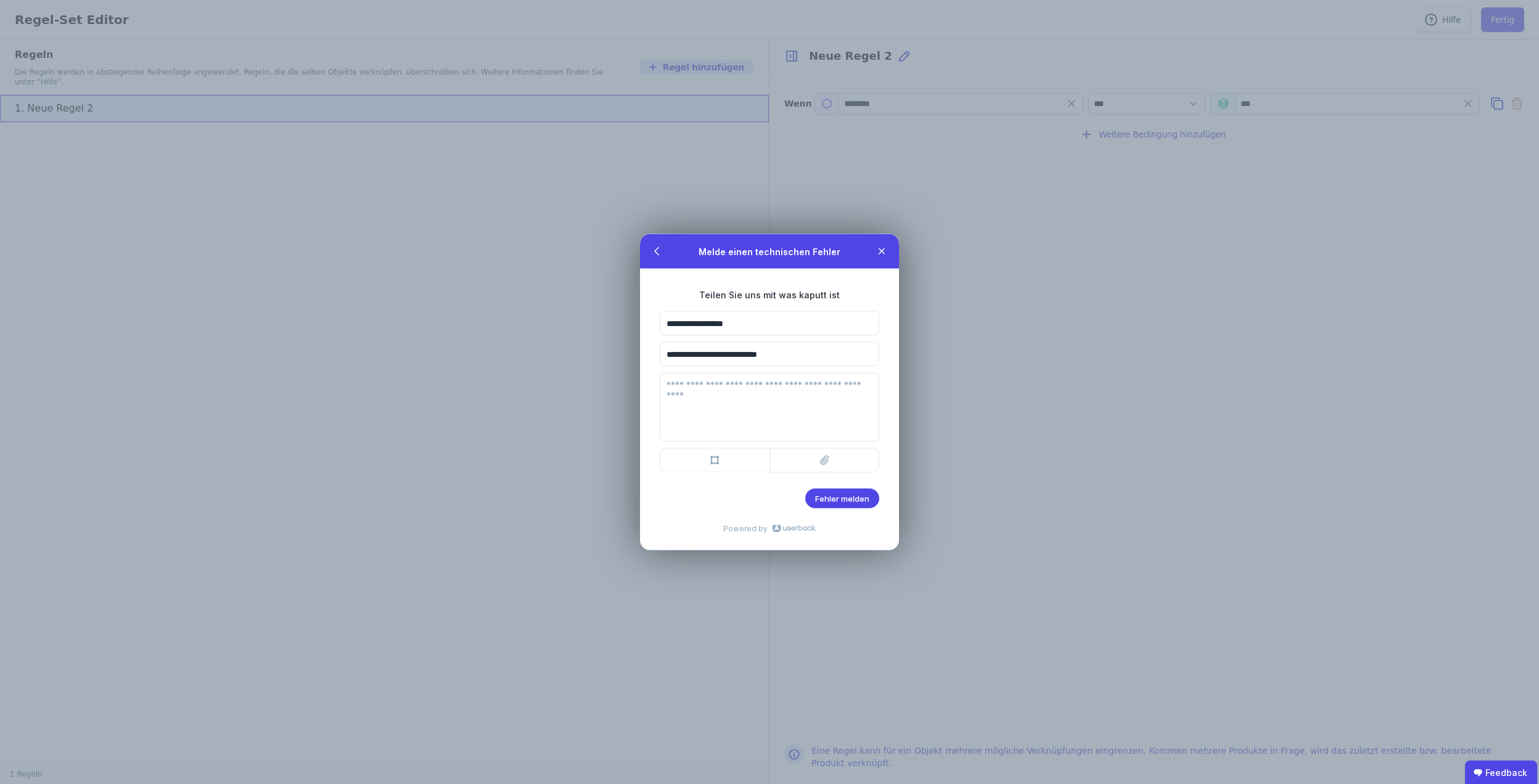
click at [747, 392] on textarea at bounding box center [769, 407] width 220 height 69
type textarea "*"
type textarea "***"
click at [726, 466] on btn "Einen Screenshot mitsenden Einen Screenshot mitsenden" at bounding box center [714, 461] width 109 height 25
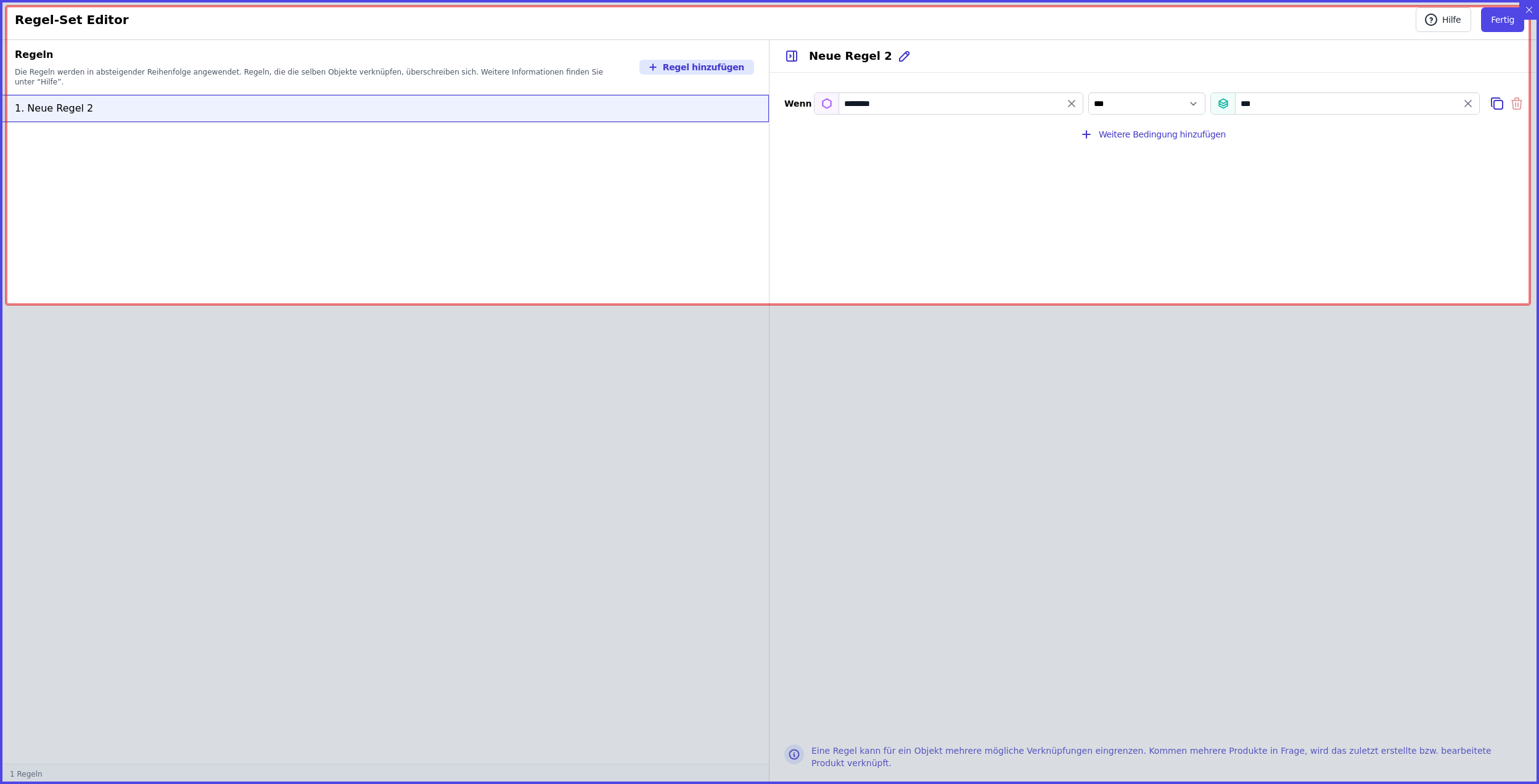
drag, startPoint x: 6, startPoint y: 6, endPoint x: 1530, endPoint y: 305, distance: 1553.1
click at [1530, 305] on icon "Created with Snap" at bounding box center [769, 392] width 1539 height 784
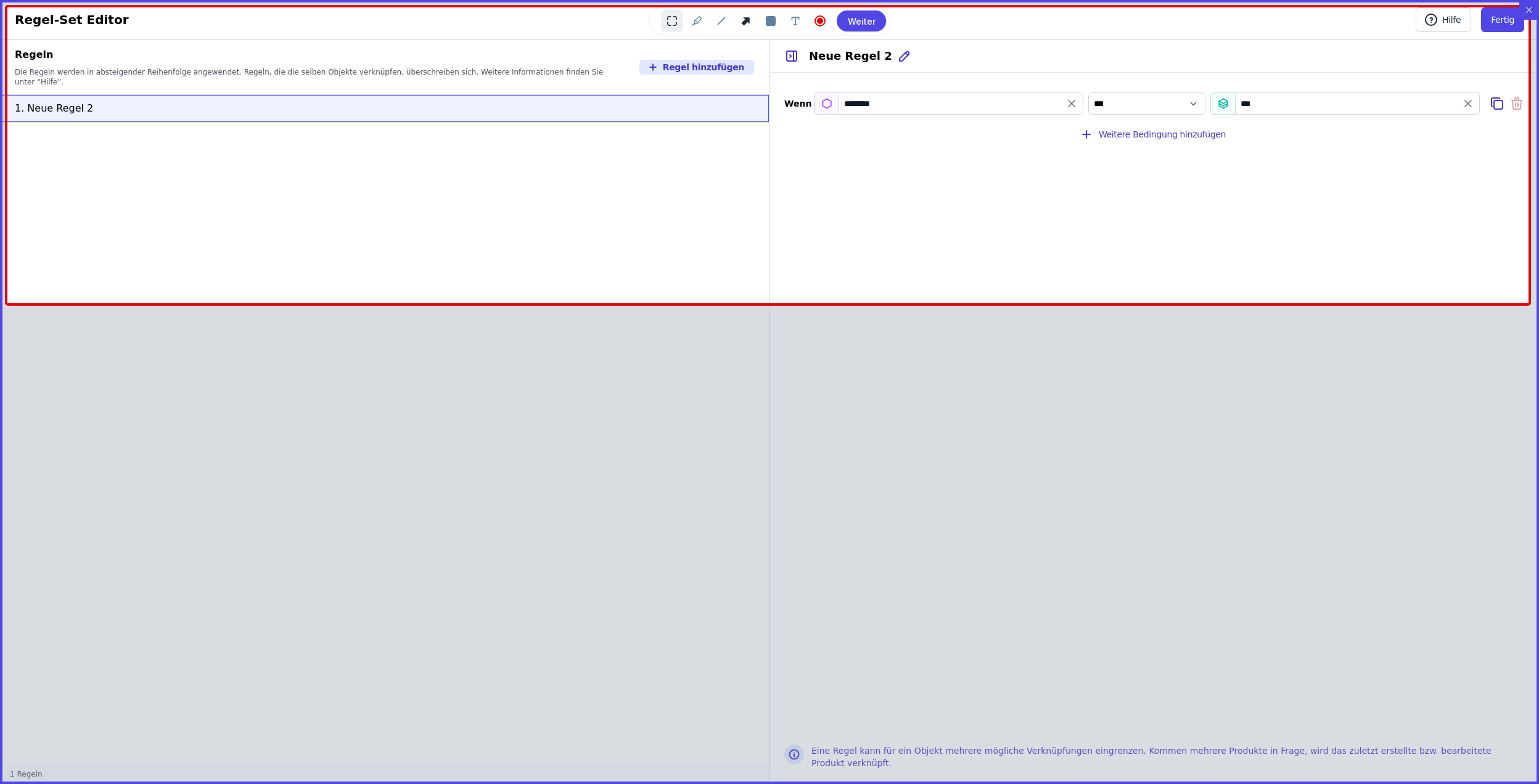
click at [750, 22] on icon at bounding box center [746, 21] width 14 height 14
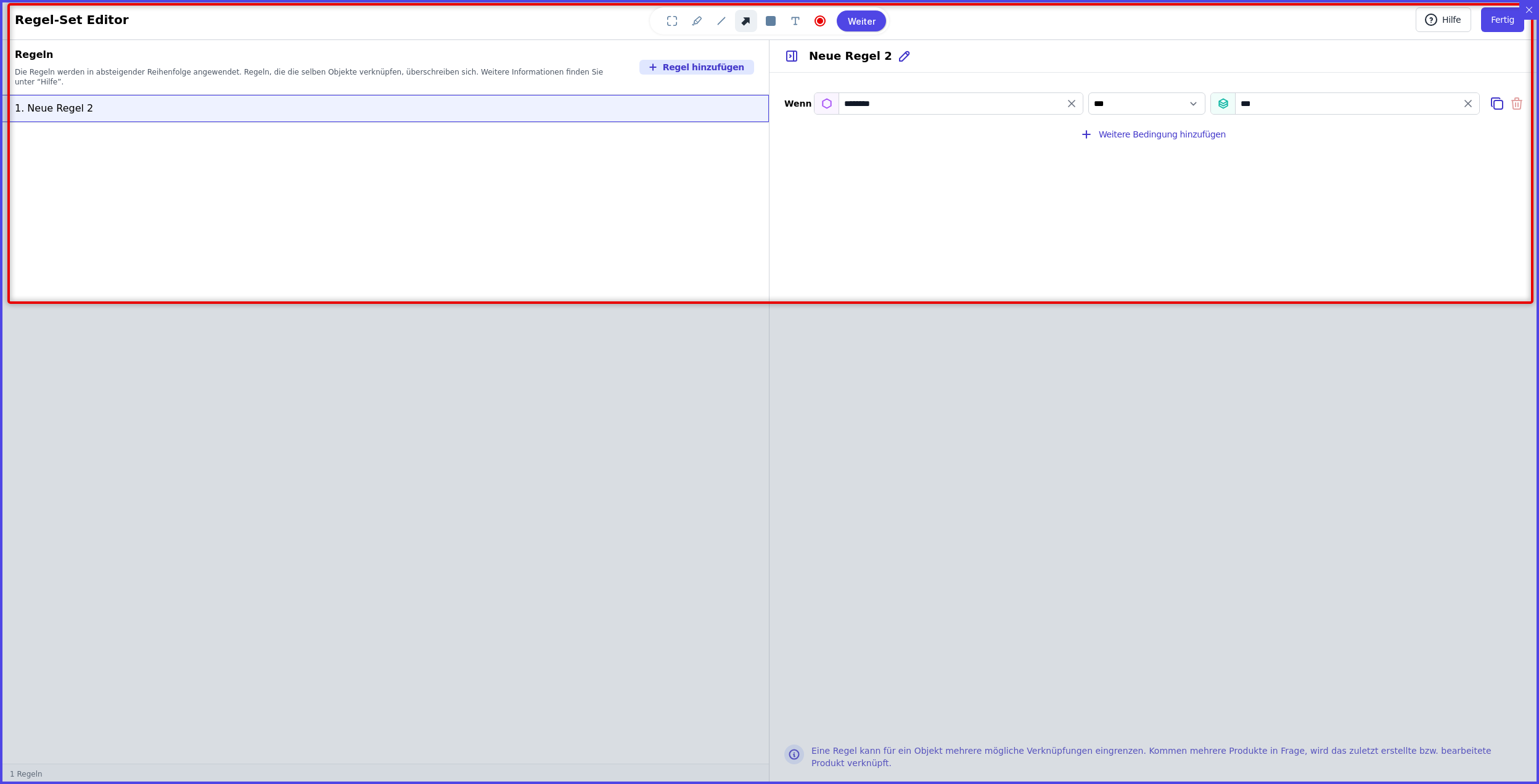
click at [1422, 36] on rect at bounding box center [771, 154] width 1524 height 299
click at [1434, 50] on rect at bounding box center [771, 154] width 1524 height 299
drag, startPoint x: 1433, startPoint y: 57, endPoint x: 1437, endPoint y: 41, distance: 16.5
click at [1437, 41] on span "1" at bounding box center [1432, 51] width 21 height 21
click at [1315, 55] on ubcomment at bounding box center [1326, 64] width 163 height 37
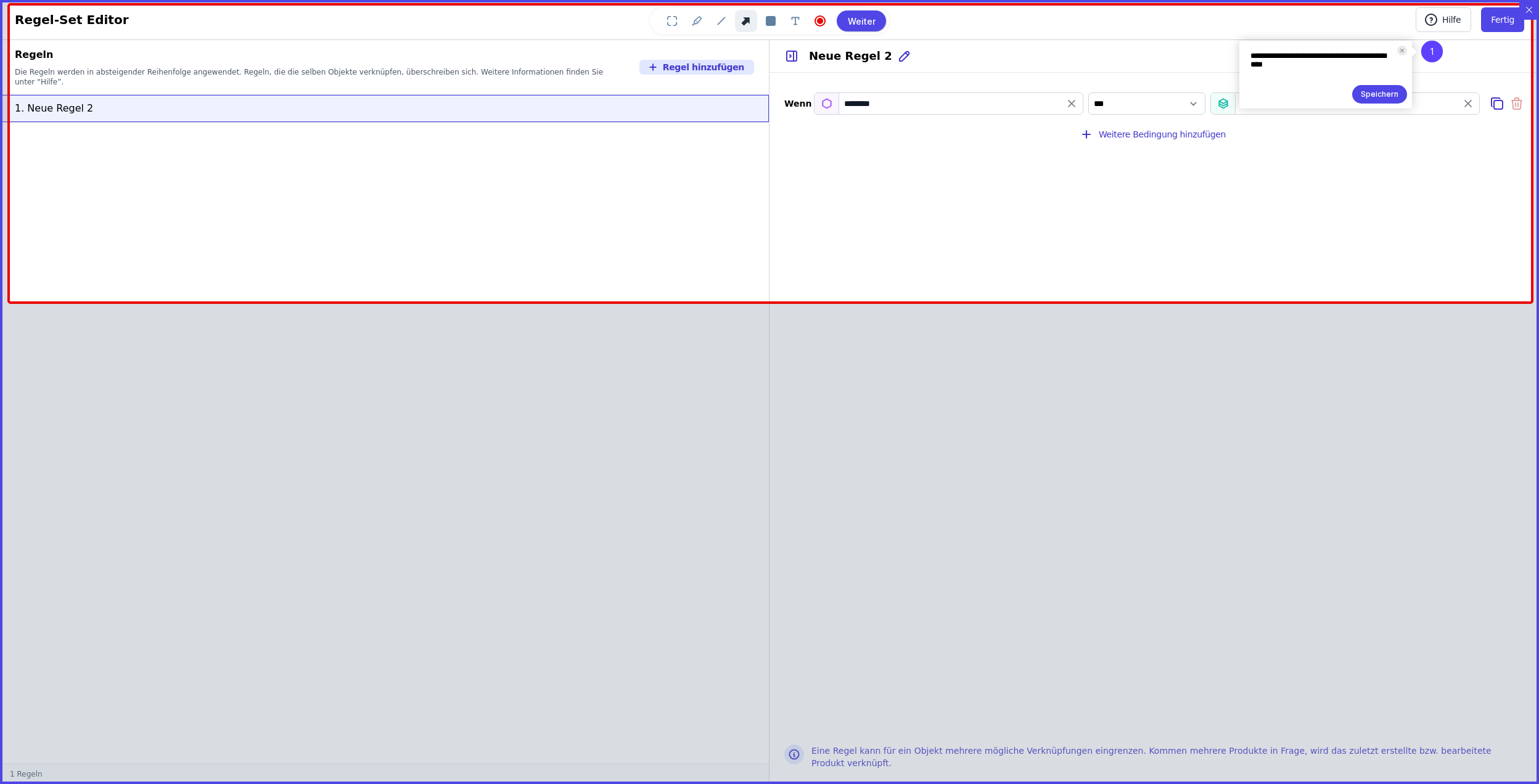
click at [1318, 63] on ubcomment "**********" at bounding box center [1326, 64] width 163 height 37
click at [1388, 109] on btn "Speichern" at bounding box center [1379, 114] width 55 height 18
click at [664, 95] on rect at bounding box center [771, 154] width 1524 height 299
click at [756, 104] on ubcomment at bounding box center [768, 109] width 163 height 37
click at [839, 141] on btn "Speichern" at bounding box center [822, 151] width 55 height 18
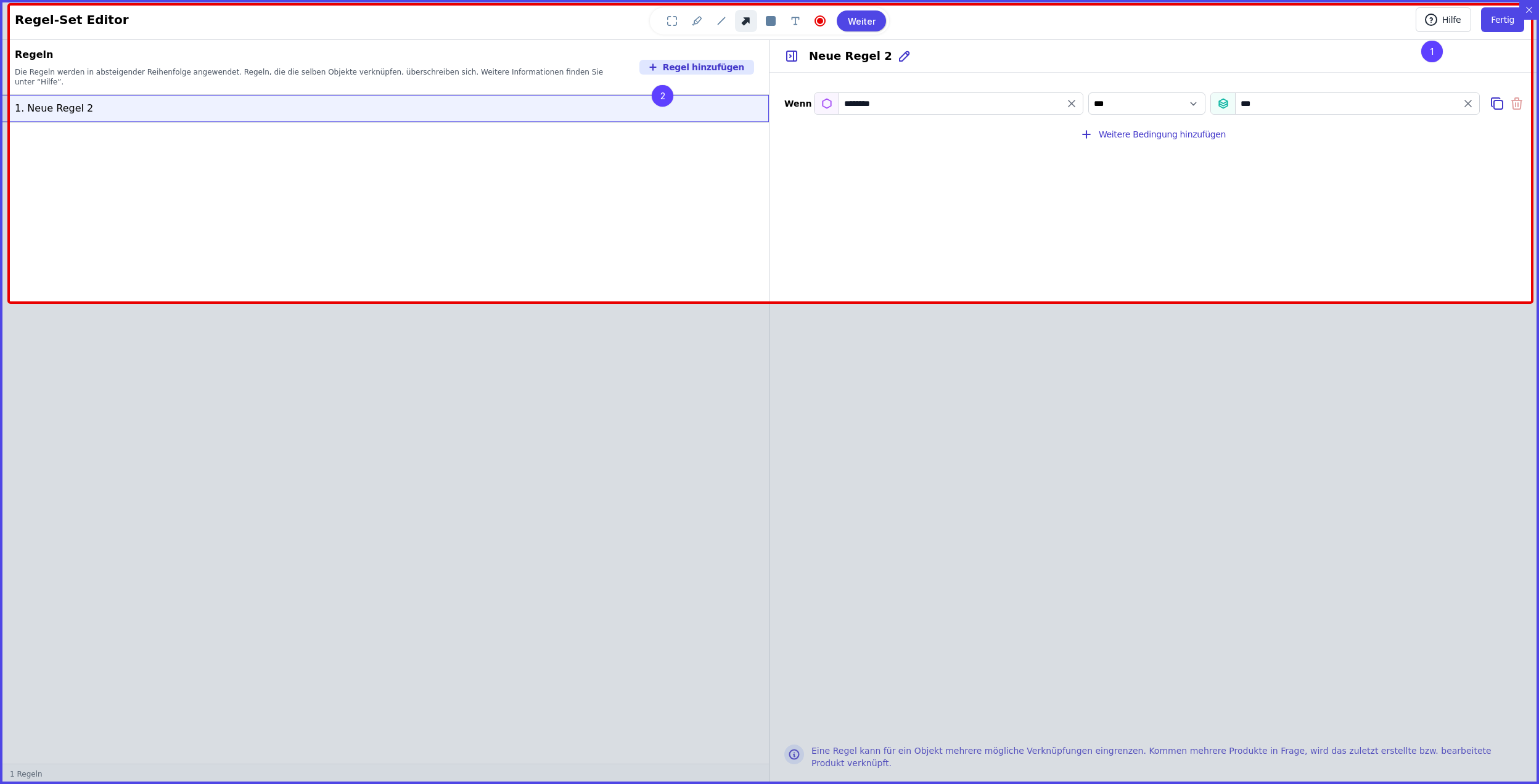
click at [864, 21] on btn "Weiter" at bounding box center [861, 21] width 49 height 21
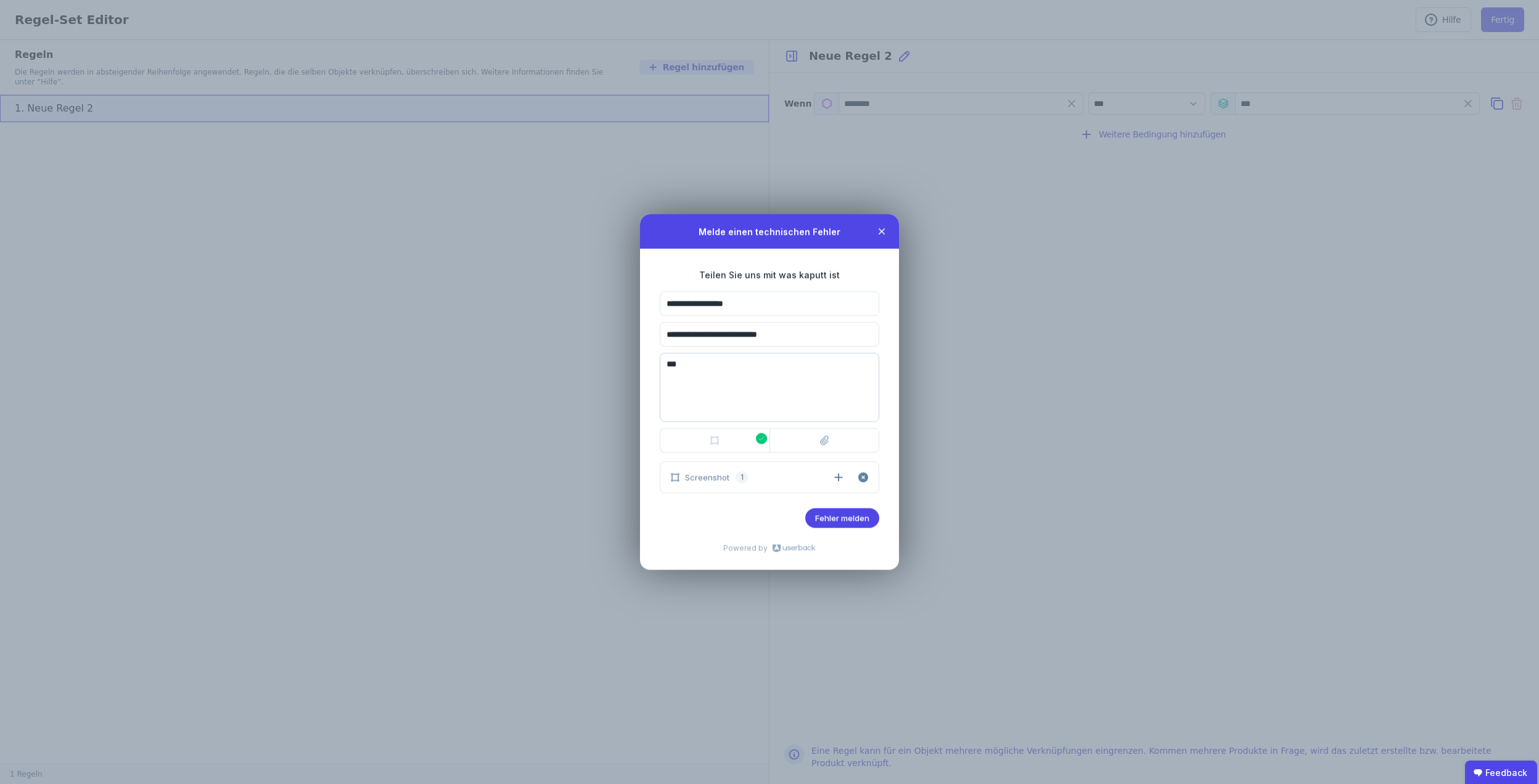
click at [738, 369] on textarea "***" at bounding box center [769, 387] width 220 height 69
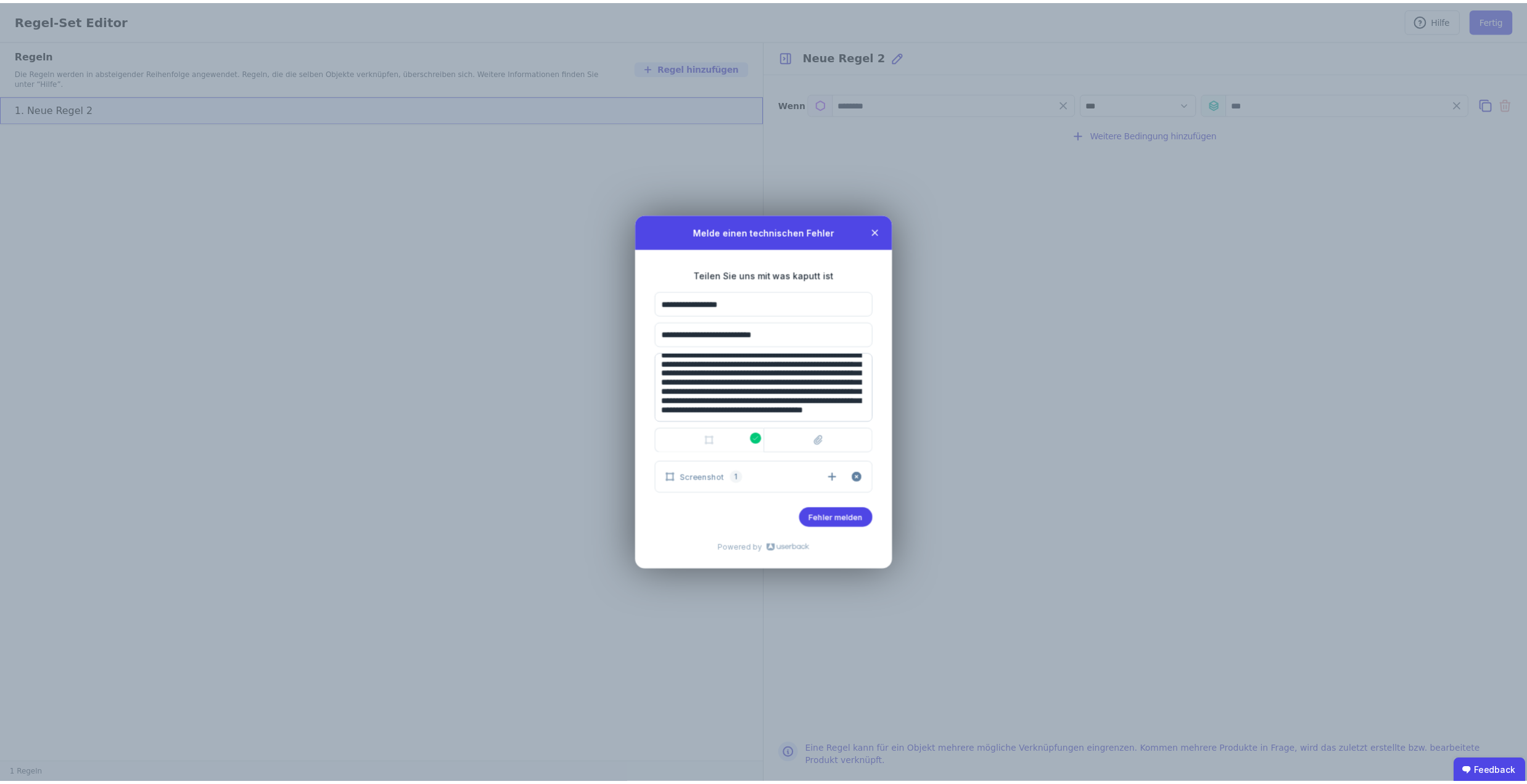
scroll to position [89, 0]
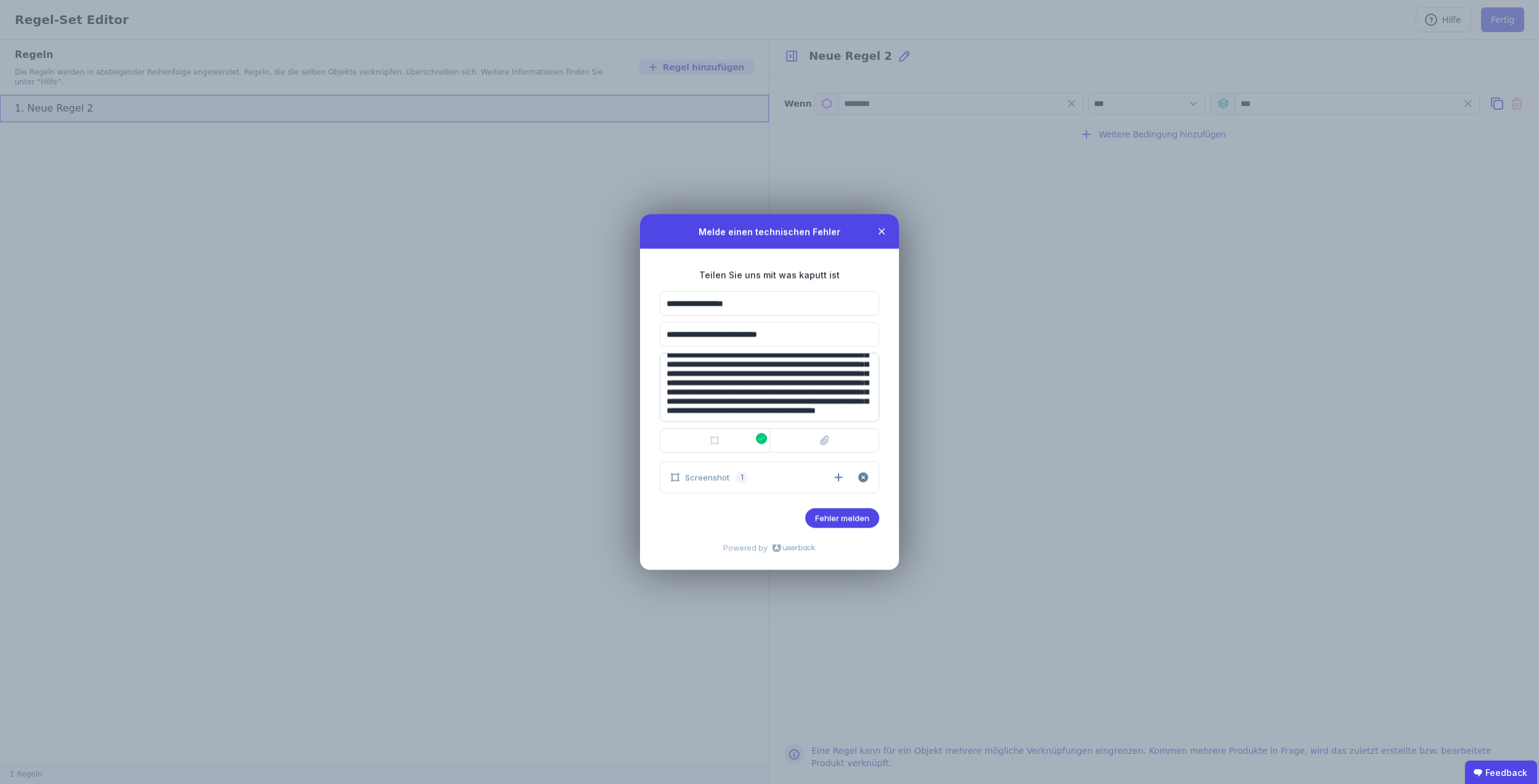
type textarea "**********"
click at [832, 442] on btn "Eine Datei anhängen Eine Datei anhängen" at bounding box center [825, 441] width 109 height 25
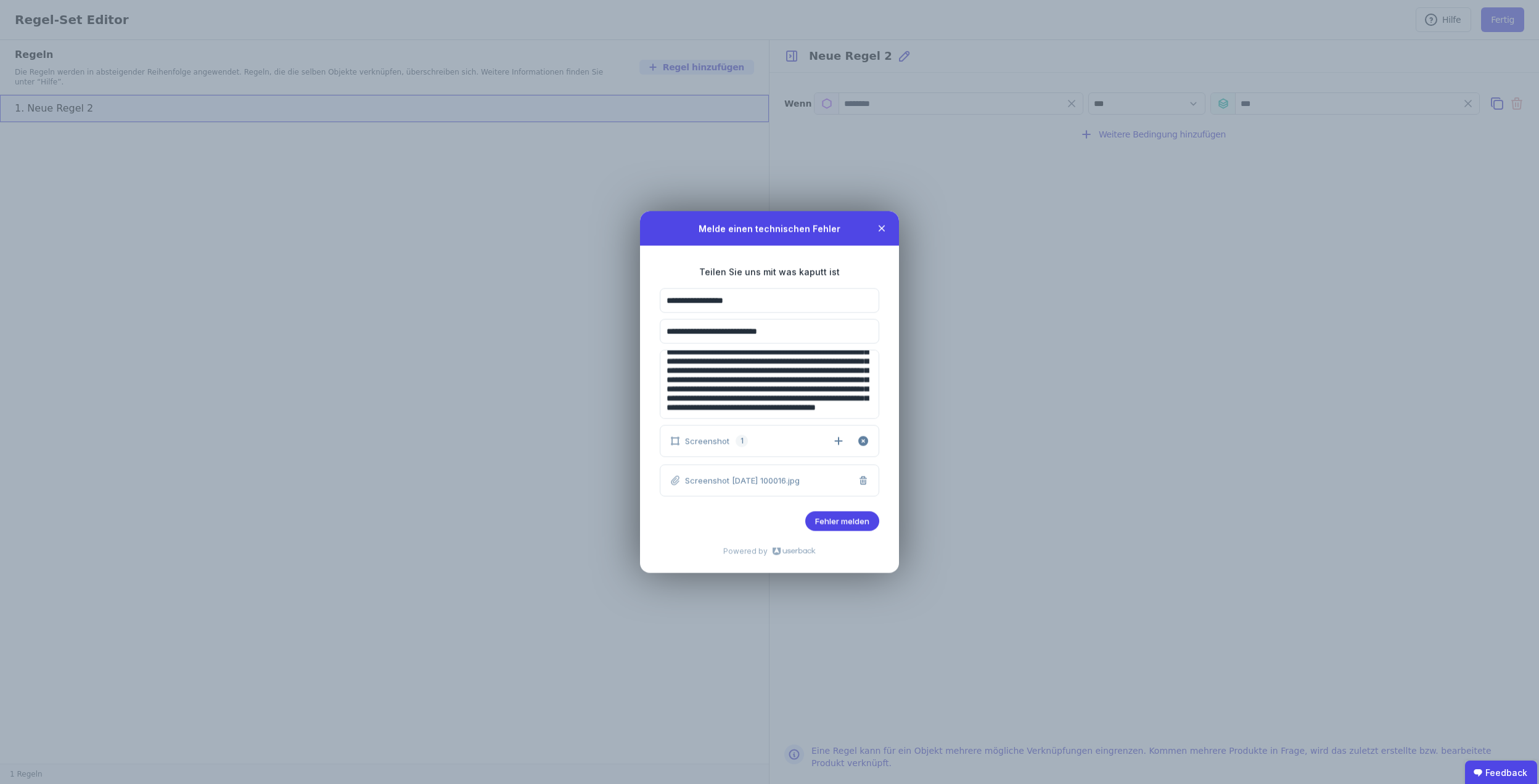
click at [831, 512] on button "Fehler melden" at bounding box center [842, 522] width 74 height 20
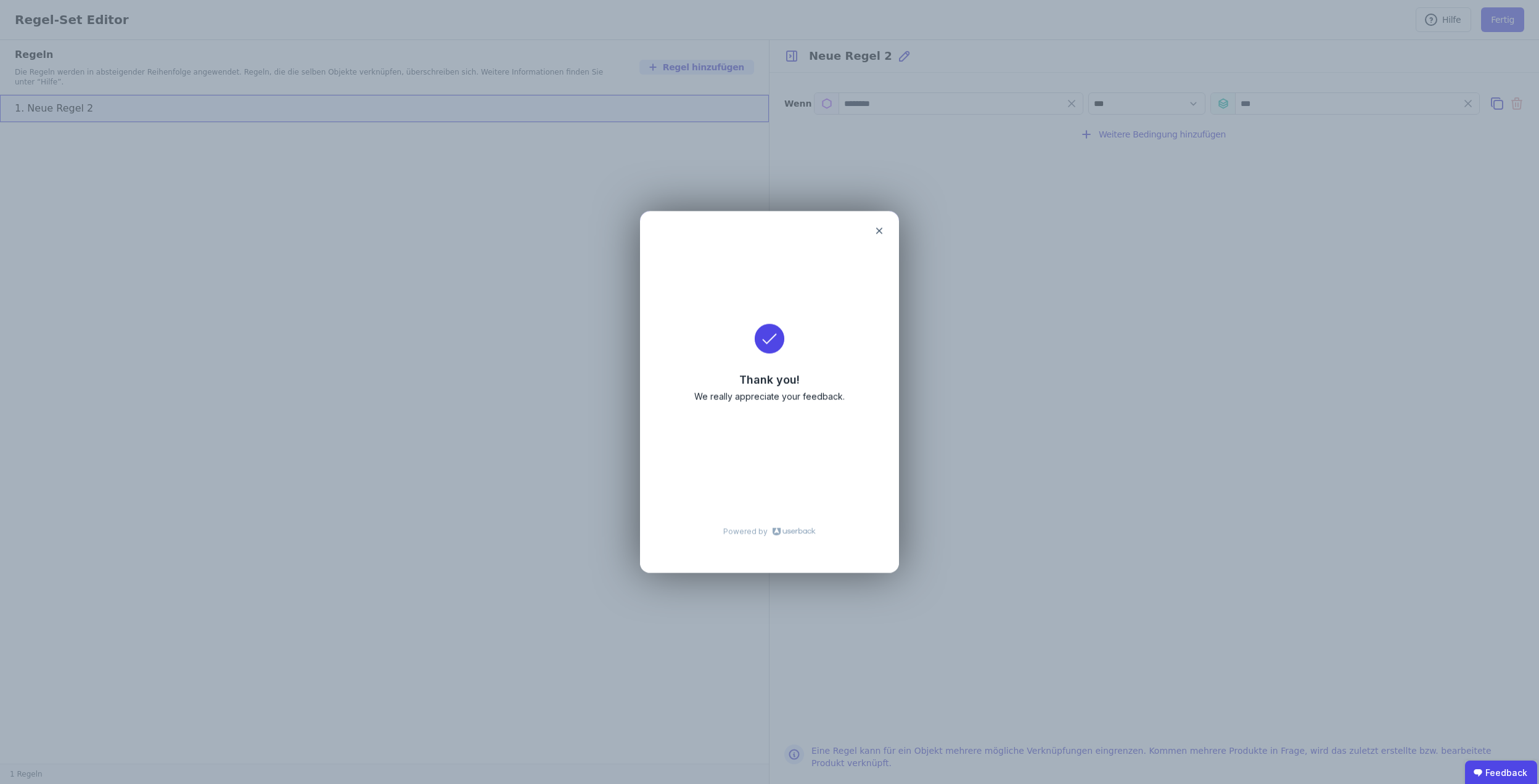
click at [876, 226] on div "Wenn ******** *** ******* *** Weitere Bedingung hinzufügen" at bounding box center [1154, 401] width 770 height 657
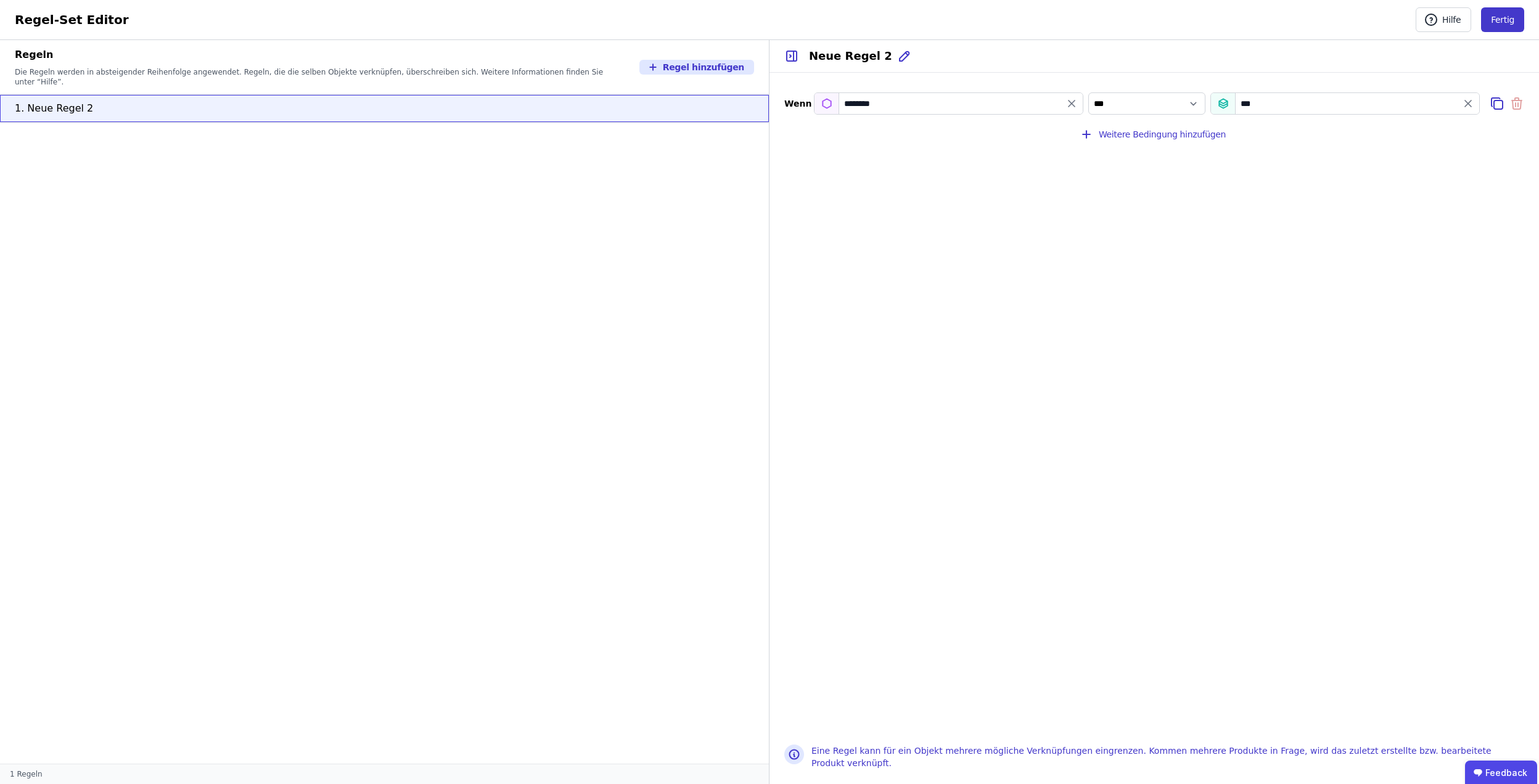
click at [1495, 18] on button "Fertig" at bounding box center [1503, 19] width 43 height 25
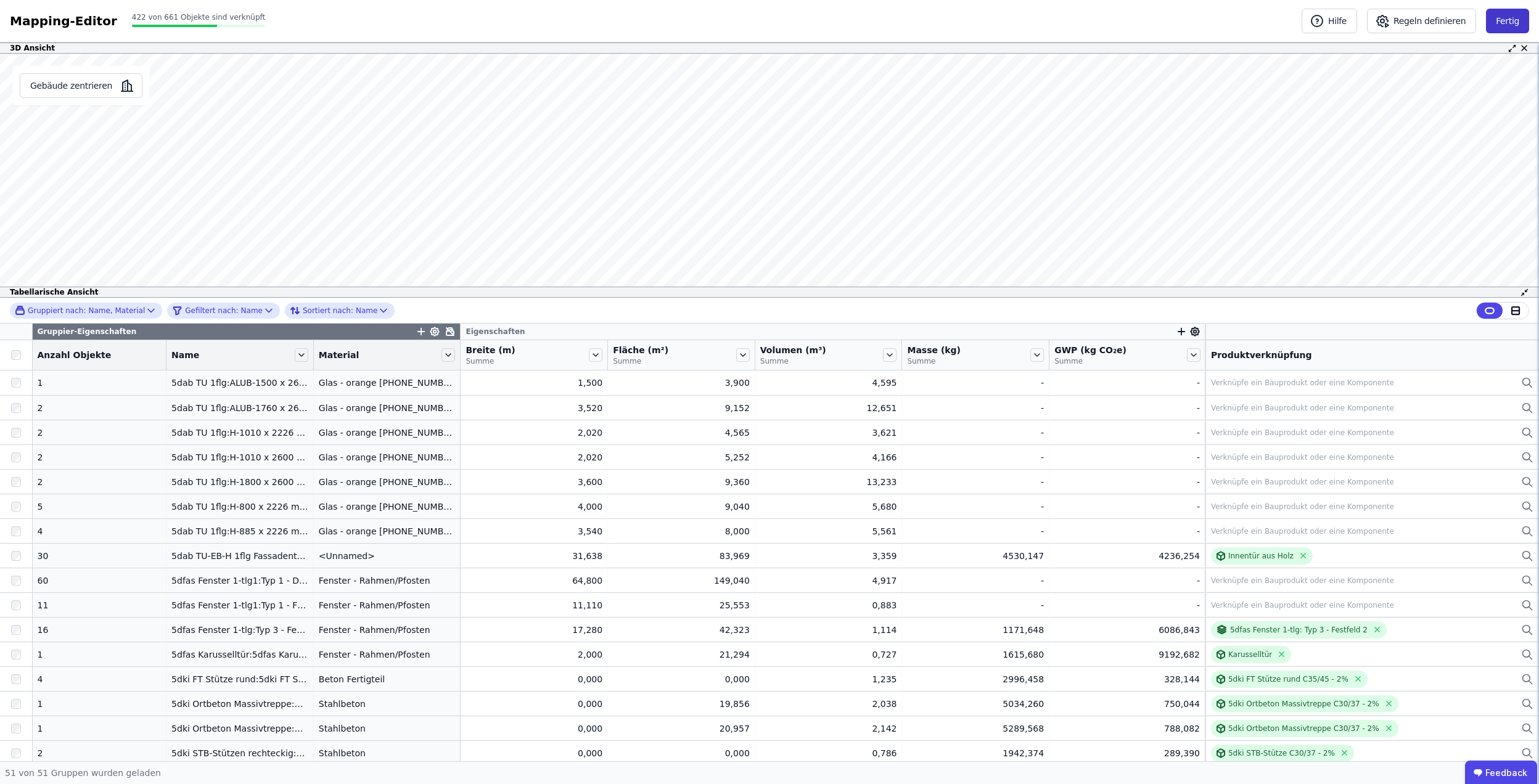
click at [1496, 14] on button "Fertig" at bounding box center [1508, 21] width 43 height 25
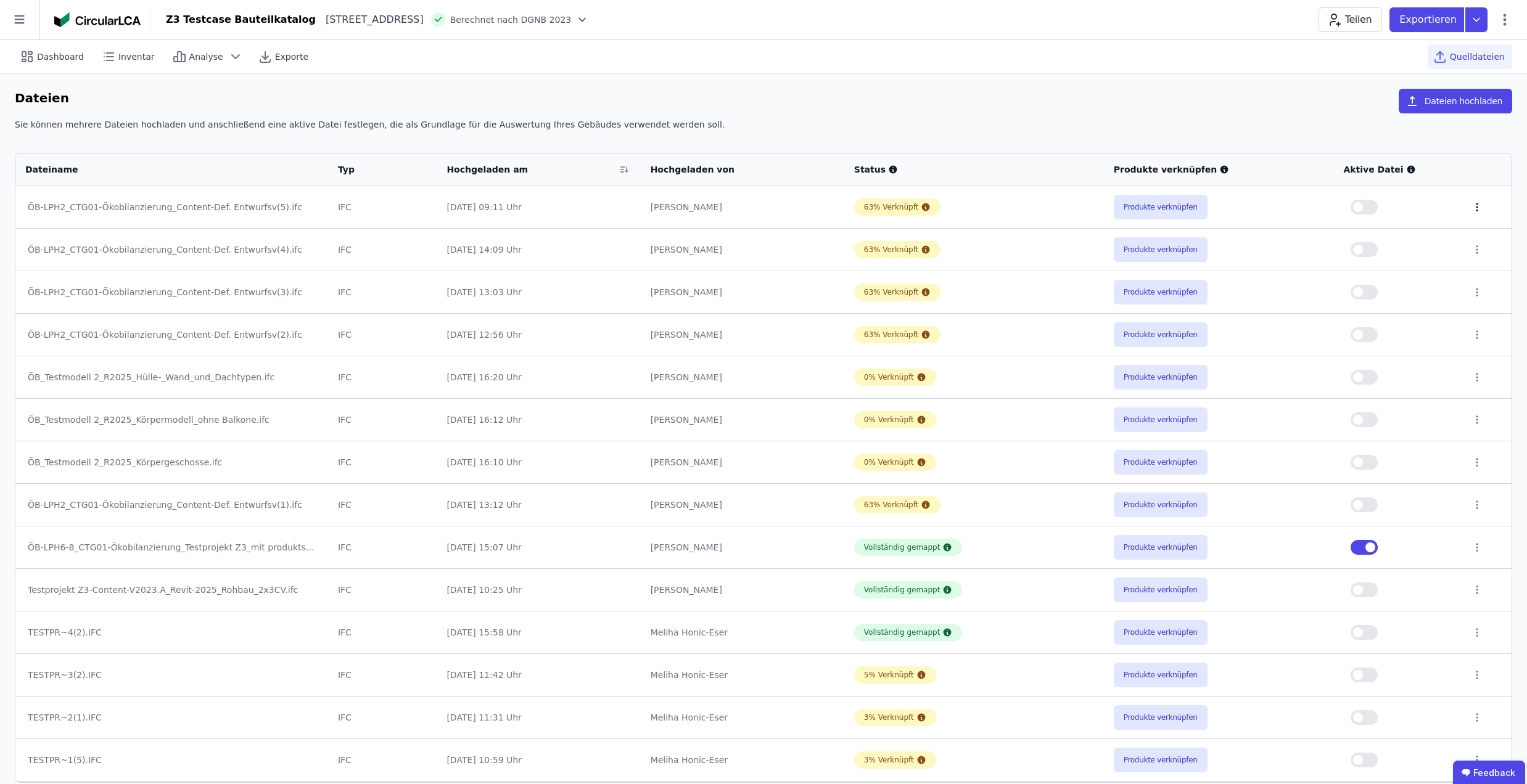
click at [1472, 203] on icon at bounding box center [1477, 208] width 11 height 11
click at [1428, 211] on div "Löschen" at bounding box center [1413, 205] width 124 height 20
click at [1472, 207] on icon at bounding box center [1477, 208] width 11 height 11
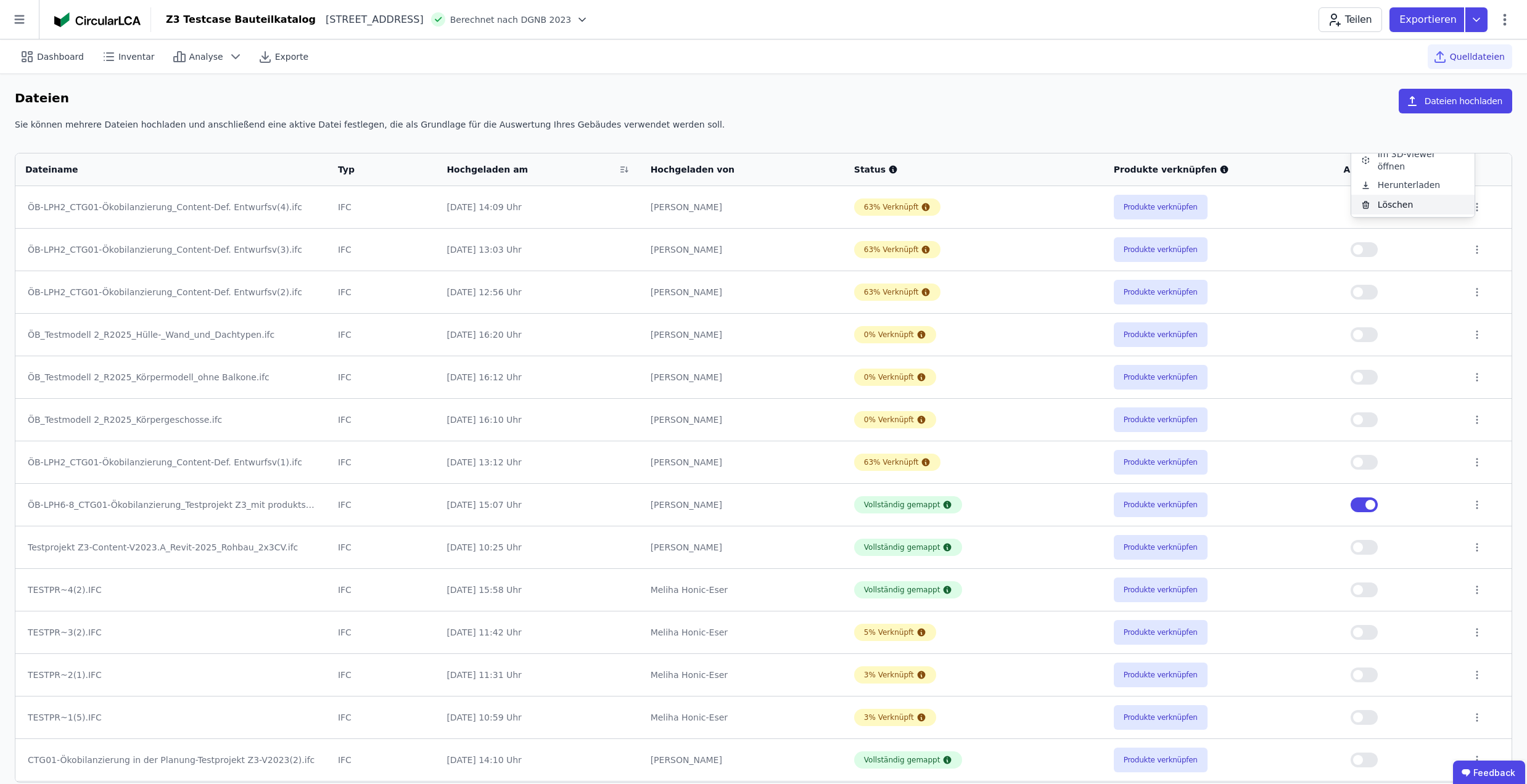
click at [1413, 203] on div "Löschen" at bounding box center [1413, 205] width 124 height 20
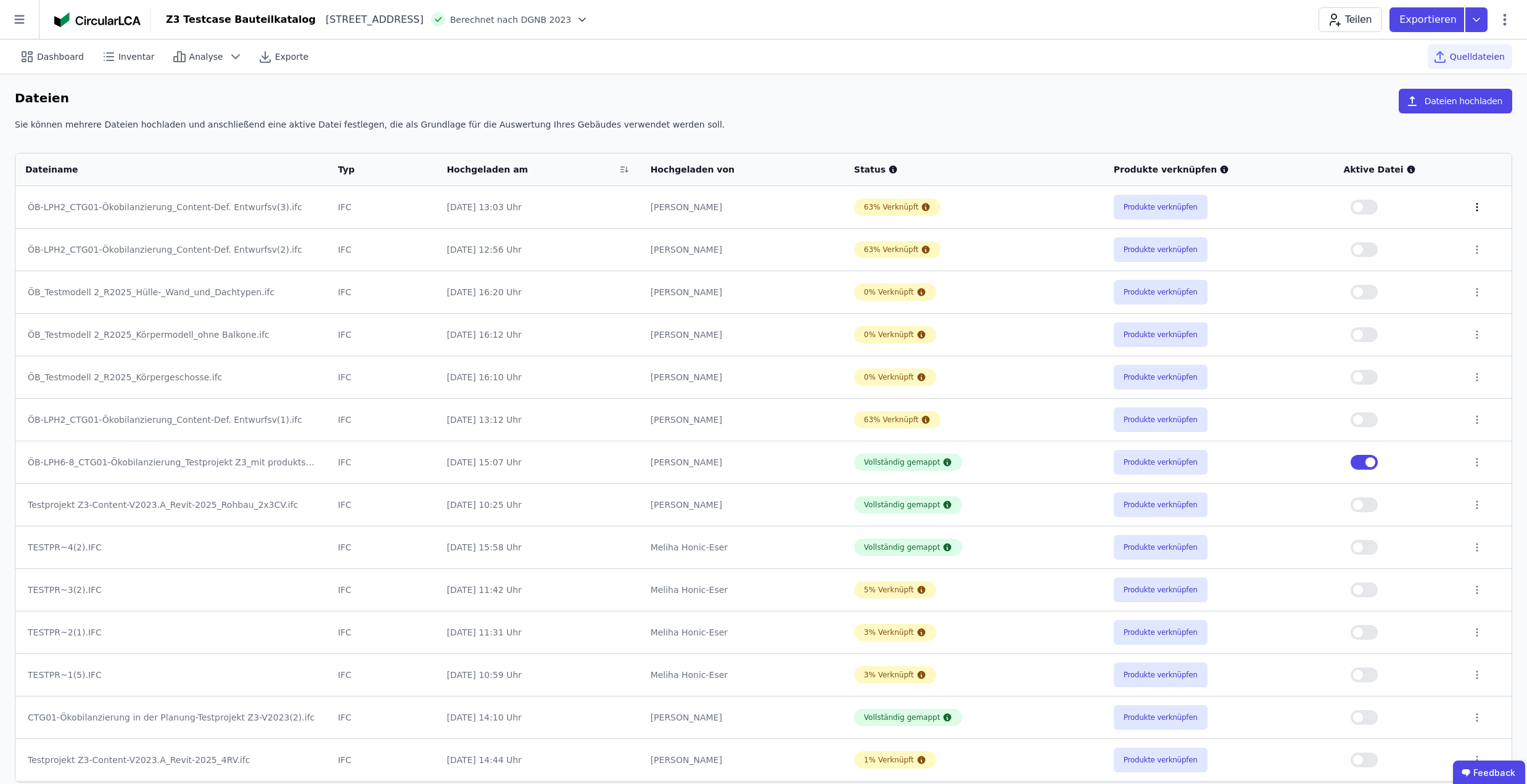
click at [1472, 207] on icon at bounding box center [1477, 208] width 11 height 11
click at [1412, 208] on div "Löschen" at bounding box center [1413, 205] width 124 height 20
